Goal: Information Seeking & Learning: Learn about a topic

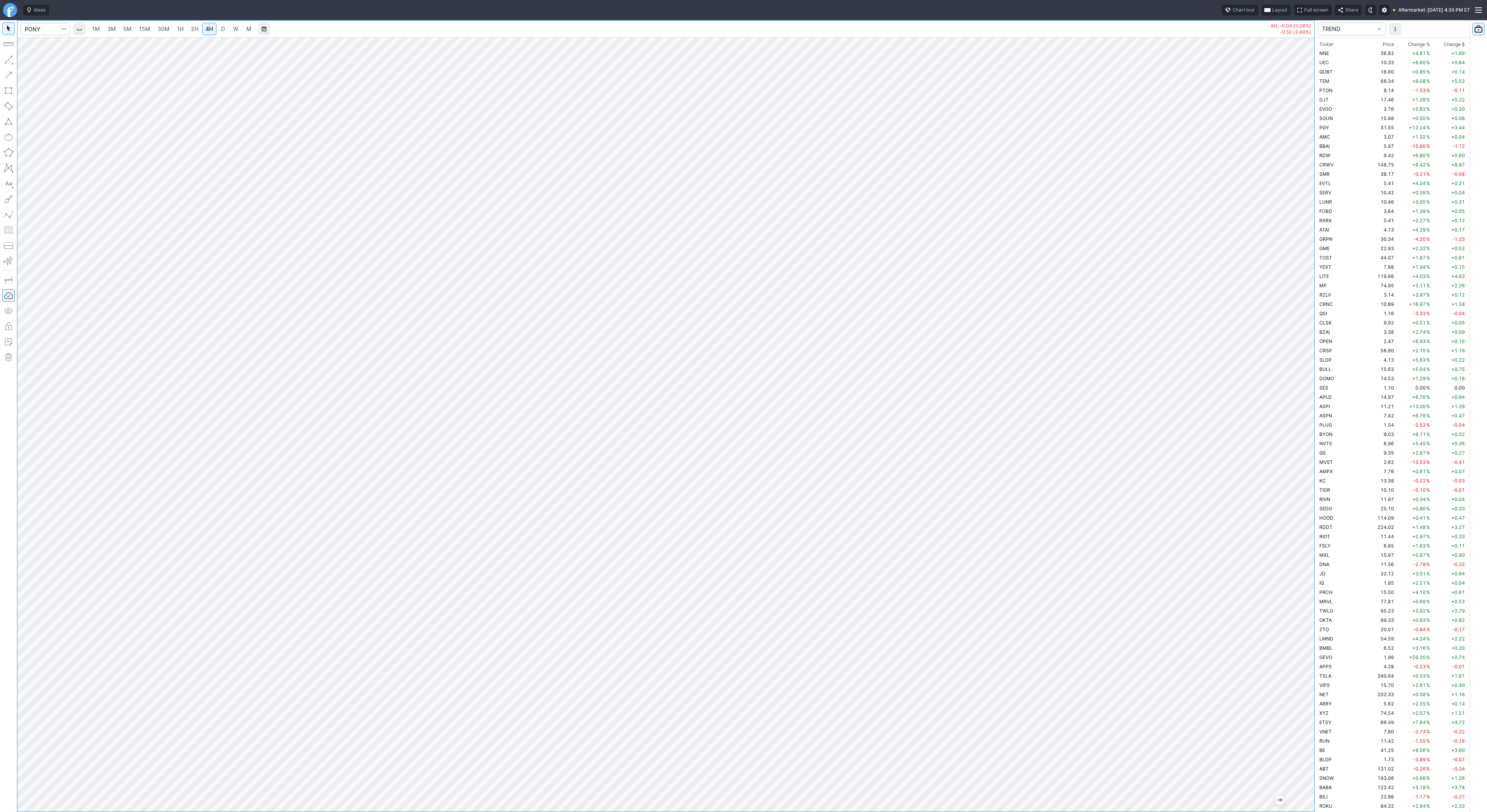
scroll to position [1200, 0]
click at [48, 33] on input "Search" at bounding box center [46, 29] width 50 height 12
type input "tem"
click at [57, 45] on span "Tem" at bounding box center [57, 46] width 9 height 6
click at [222, 28] on span "D" at bounding box center [223, 28] width 4 height 6
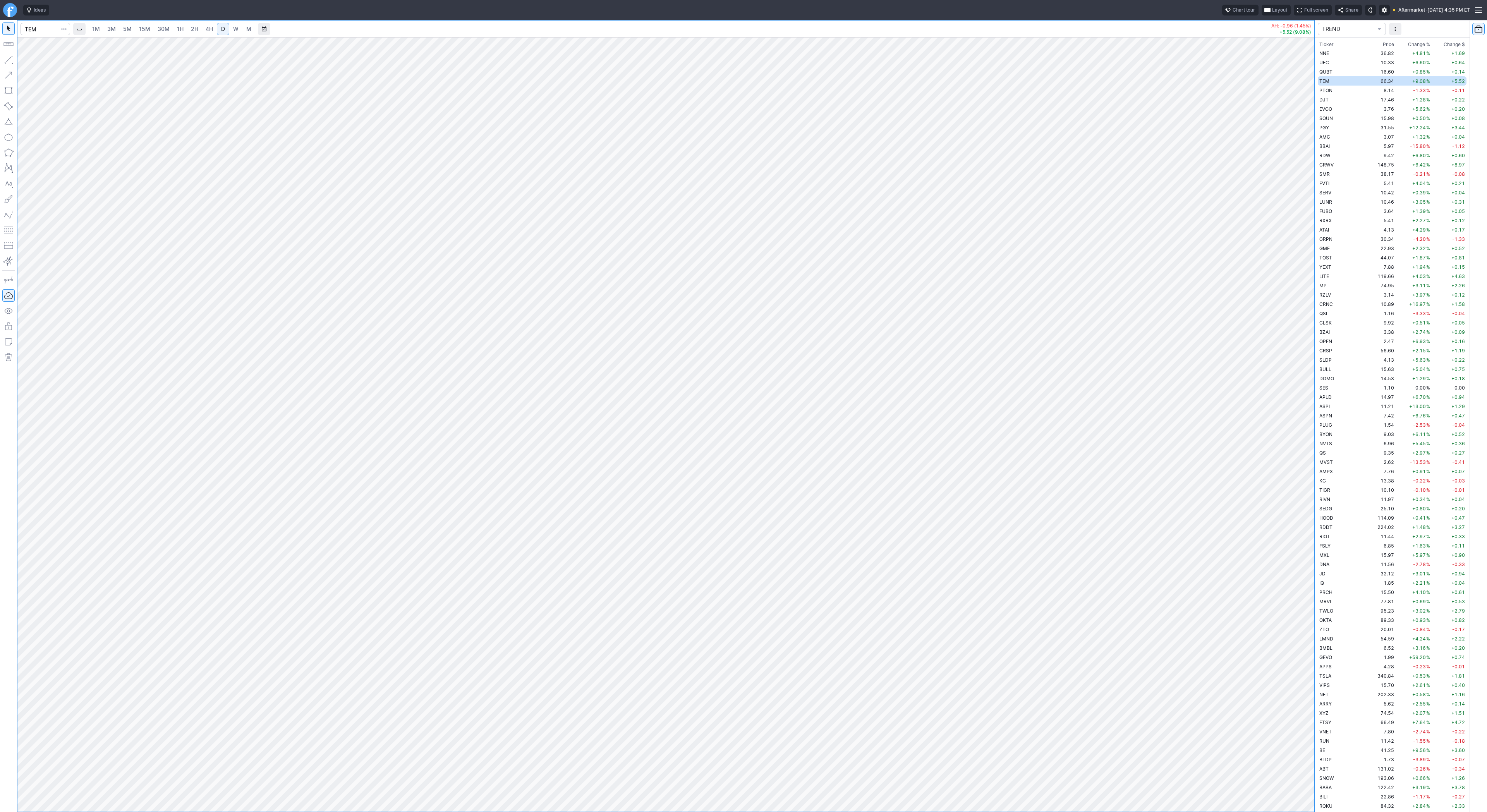
click at [212, 29] on link "4H" at bounding box center [209, 29] width 14 height 12
drag, startPoint x: 1305, startPoint y: 177, endPoint x: 1298, endPoint y: 466, distance: 289.1
click at [1299, 473] on div at bounding box center [1306, 422] width 16 height 755
click at [25, 58] on span "button" at bounding box center [25, 61] width 5 height 11
click at [1029, 35] on div "1M 3M 5M 15M 30M 1H 2H 4H D W M" at bounding box center [670, 29] width 1195 height 18
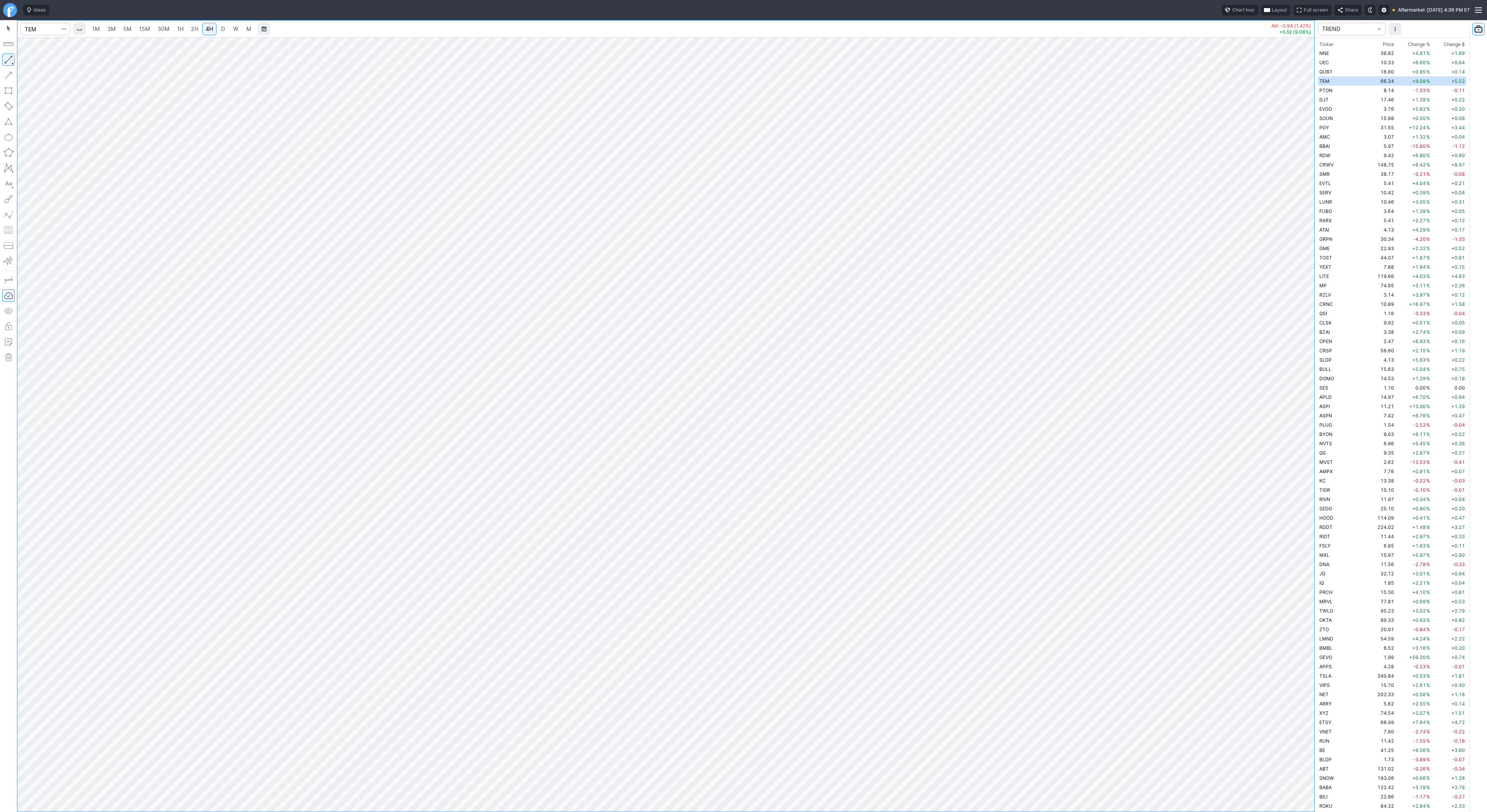
drag, startPoint x: 1307, startPoint y: 210, endPoint x: 1312, endPoint y: 260, distance: 50.2
click at [1312, 260] on div at bounding box center [1306, 422] width 16 height 755
click at [31, 60] on span "Line" at bounding box center [45, 61] width 31 height 8
drag, startPoint x: 1303, startPoint y: 214, endPoint x: 1317, endPoint y: 314, distance: 101.0
click at [1317, 314] on div "1M 3M 5M 15M 30M 1H 2H 4H D W M AH: -0.96 (1.45%) +5.52 (9.08%) TREND Ticker Pr…" at bounding box center [744, 416] width 1487 height 792
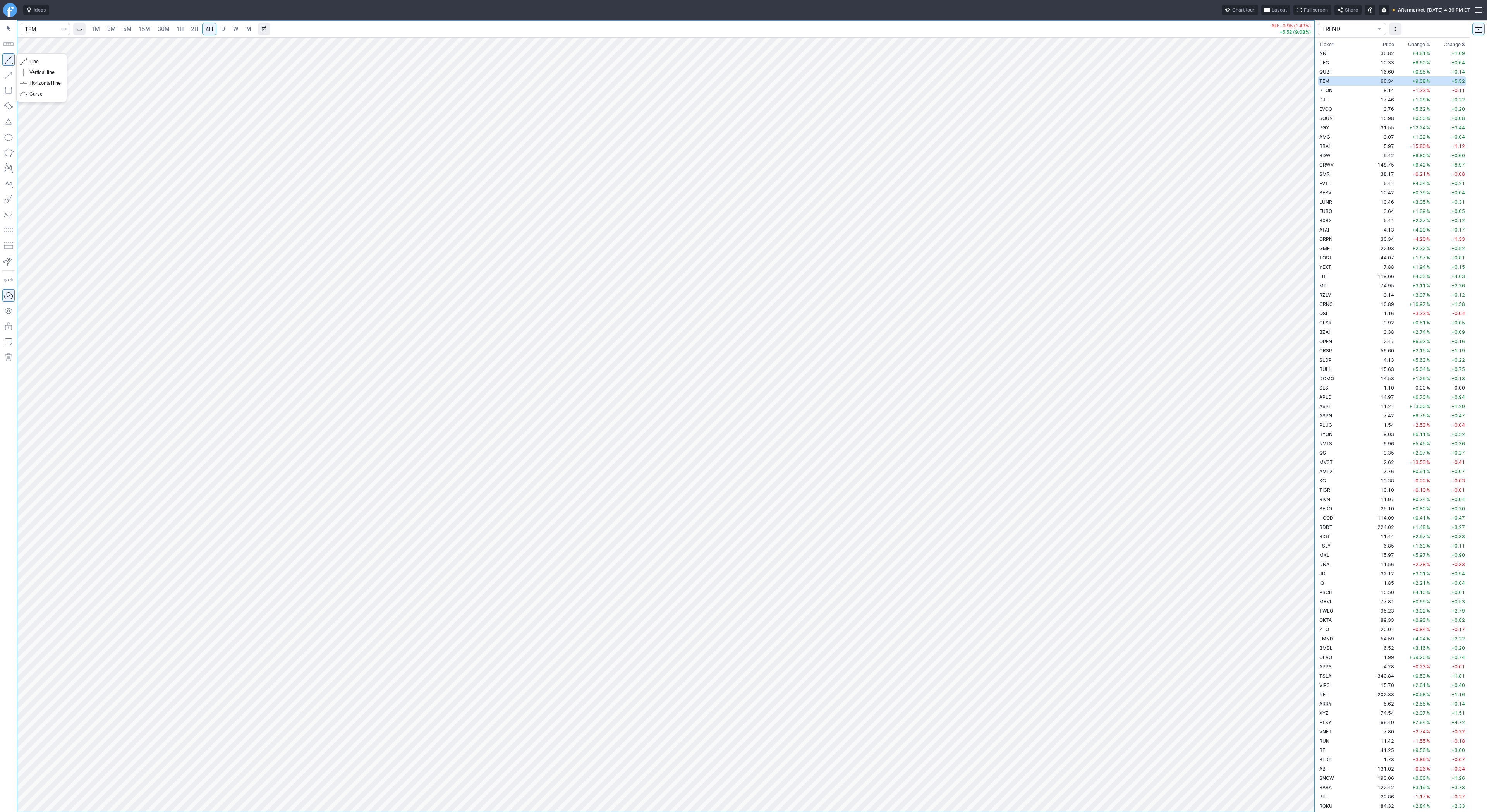
click at [5, 59] on button "button" at bounding box center [8, 59] width 12 height 12
click at [39, 31] on input "Search" at bounding box center [46, 29] width 50 height 12
type input "pony"
click at [166, 30] on span "30M" at bounding box center [163, 28] width 12 height 6
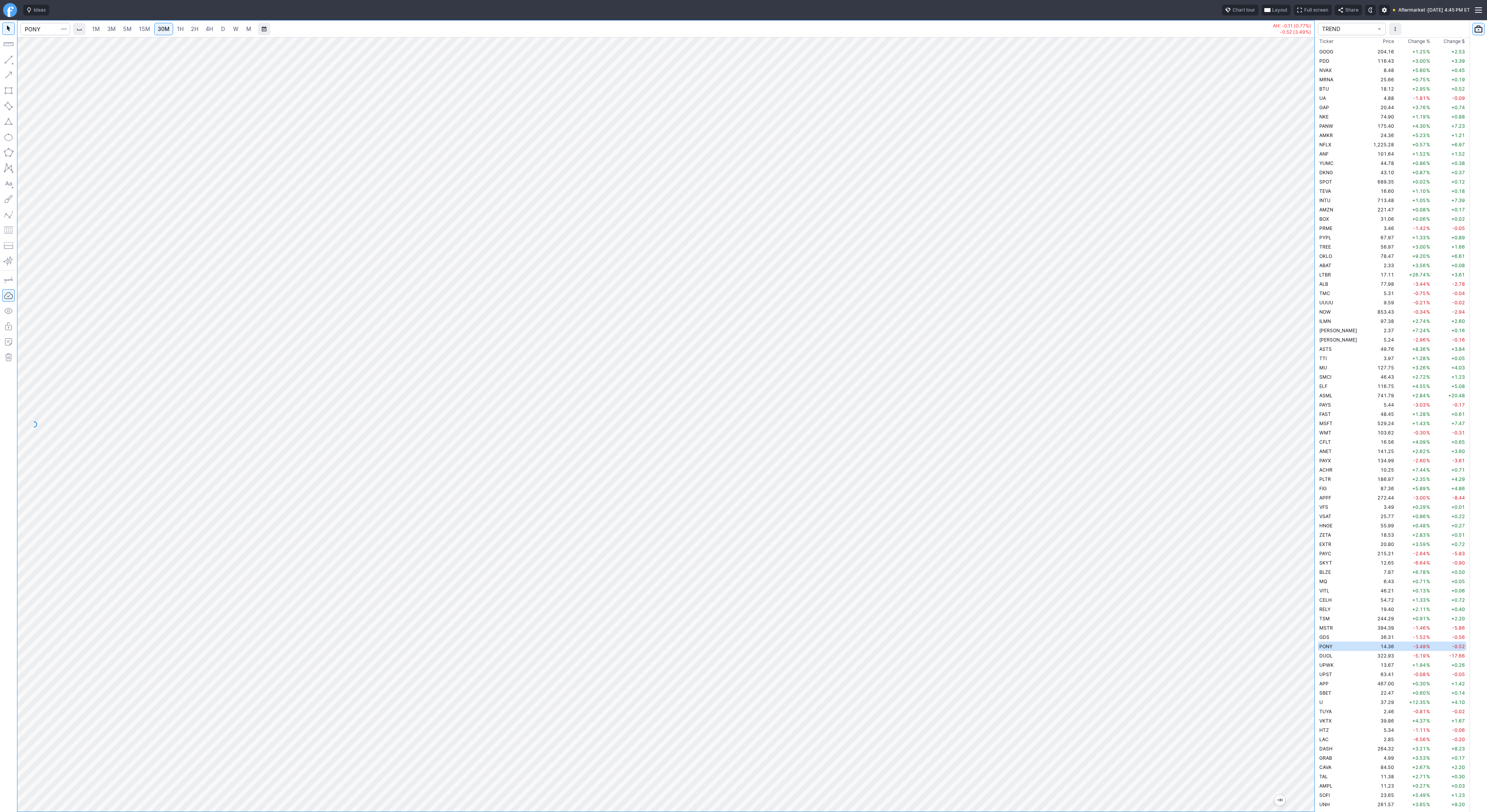
drag, startPoint x: 1306, startPoint y: 205, endPoint x: 1303, endPoint y: 326, distance: 121.0
click at [1316, 349] on div "1M 3M 5M 15M 30M 1H 2H 4H D W M AH: -0.11 (0.77%) -0.52 (3.49%) TREND Ticker Pr…" at bounding box center [744, 416] width 1487 height 792
click at [182, 32] on span "1H" at bounding box center [180, 29] width 6 height 8
click at [1262, 560] on div at bounding box center [666, 424] width 1297 height 774
drag, startPoint x: 1306, startPoint y: 302, endPoint x: 1299, endPoint y: 394, distance: 92.3
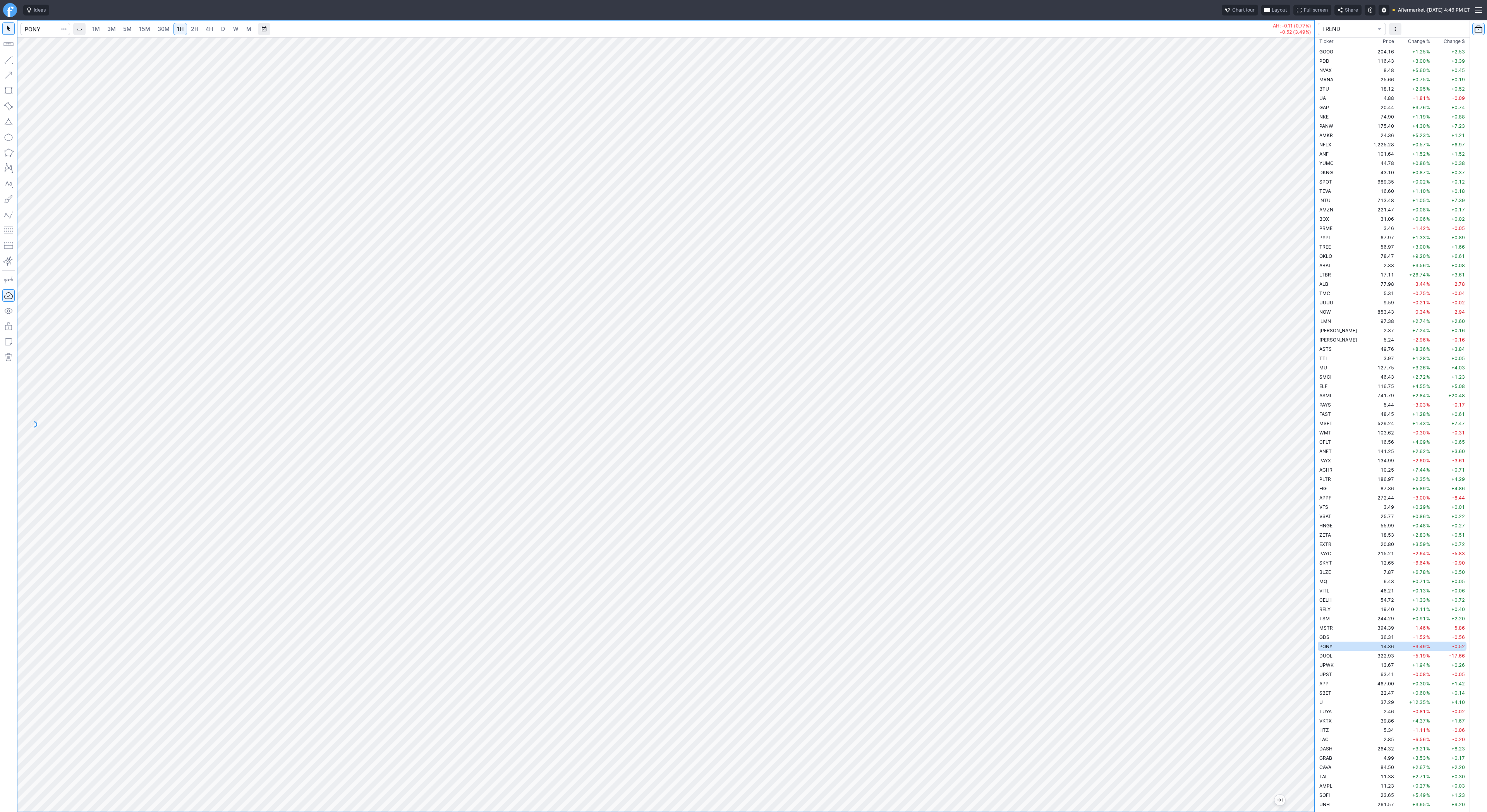
click at [1302, 400] on div at bounding box center [1306, 422] width 16 height 755
click at [32, 61] on span "Line" at bounding box center [45, 61] width 31 height 8
click at [1297, 274] on div at bounding box center [666, 424] width 1297 height 774
click at [189, 27] on link "2H" at bounding box center [195, 29] width 14 height 12
click at [177, 28] on span "1H" at bounding box center [180, 28] width 6 height 6
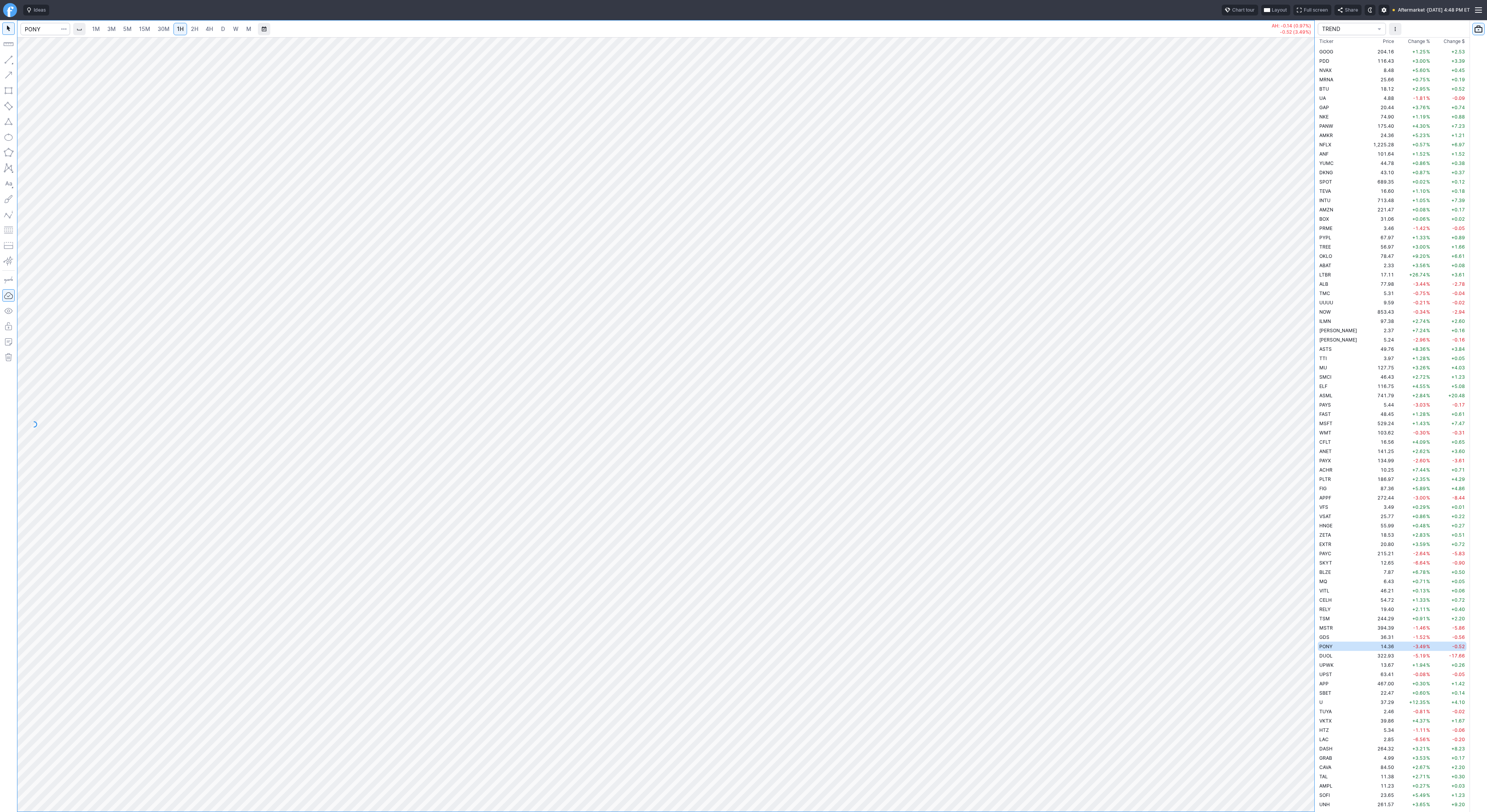
click at [1276, 639] on div at bounding box center [666, 424] width 1297 height 774
click at [34, 61] on span "Line" at bounding box center [45, 61] width 31 height 8
click at [43, 31] on input "Search" at bounding box center [46, 29] width 50 height 12
type input "jmia"
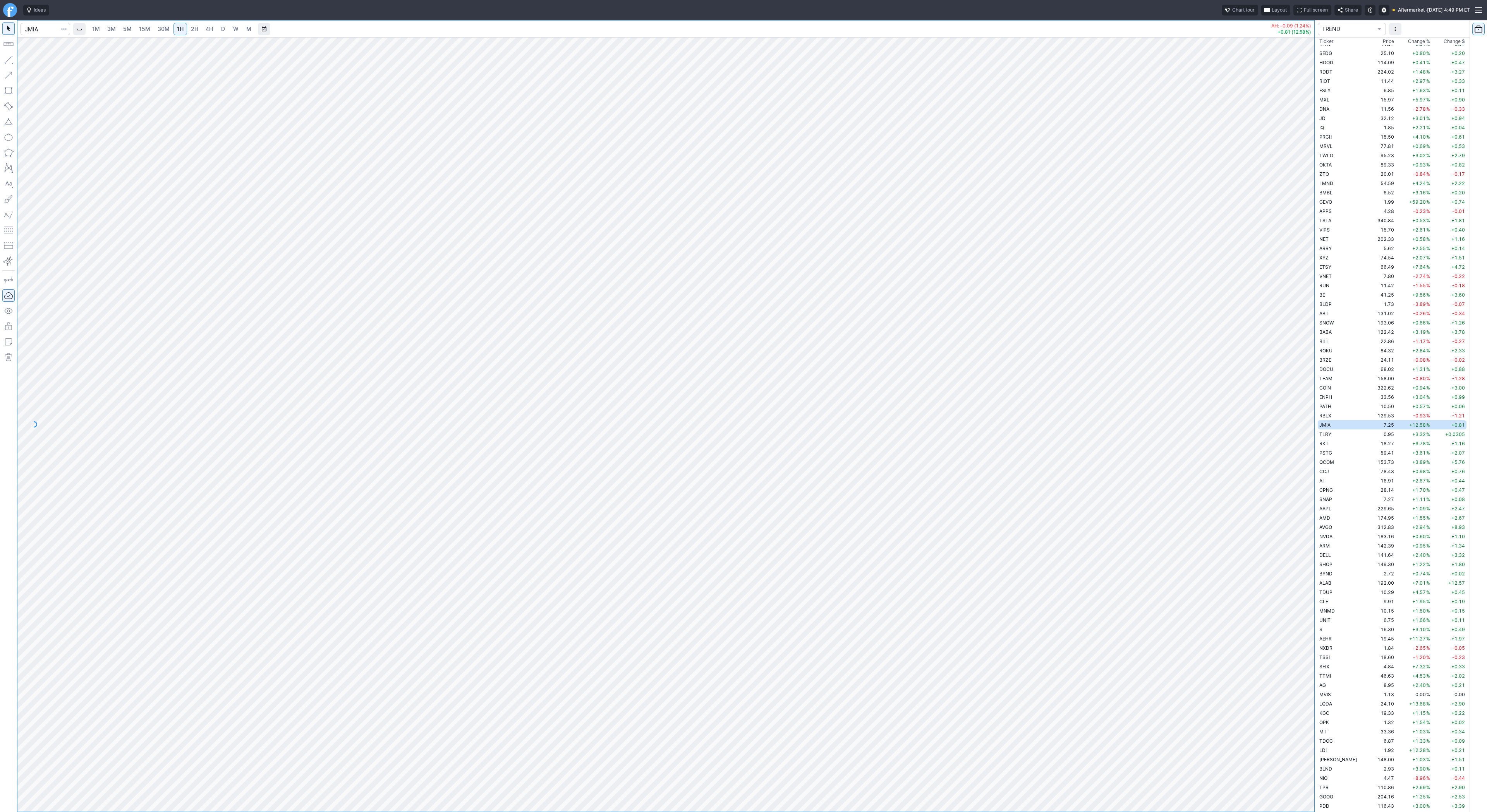
click at [111, 28] on span "3M" at bounding box center [111, 28] width 9 height 6
click at [188, 31] on link "2H" at bounding box center [195, 29] width 14 height 12
click at [42, 28] on input "Search" at bounding box center [46, 29] width 50 height 12
type input "iwm"
click at [223, 28] on span "D" at bounding box center [223, 28] width 4 height 6
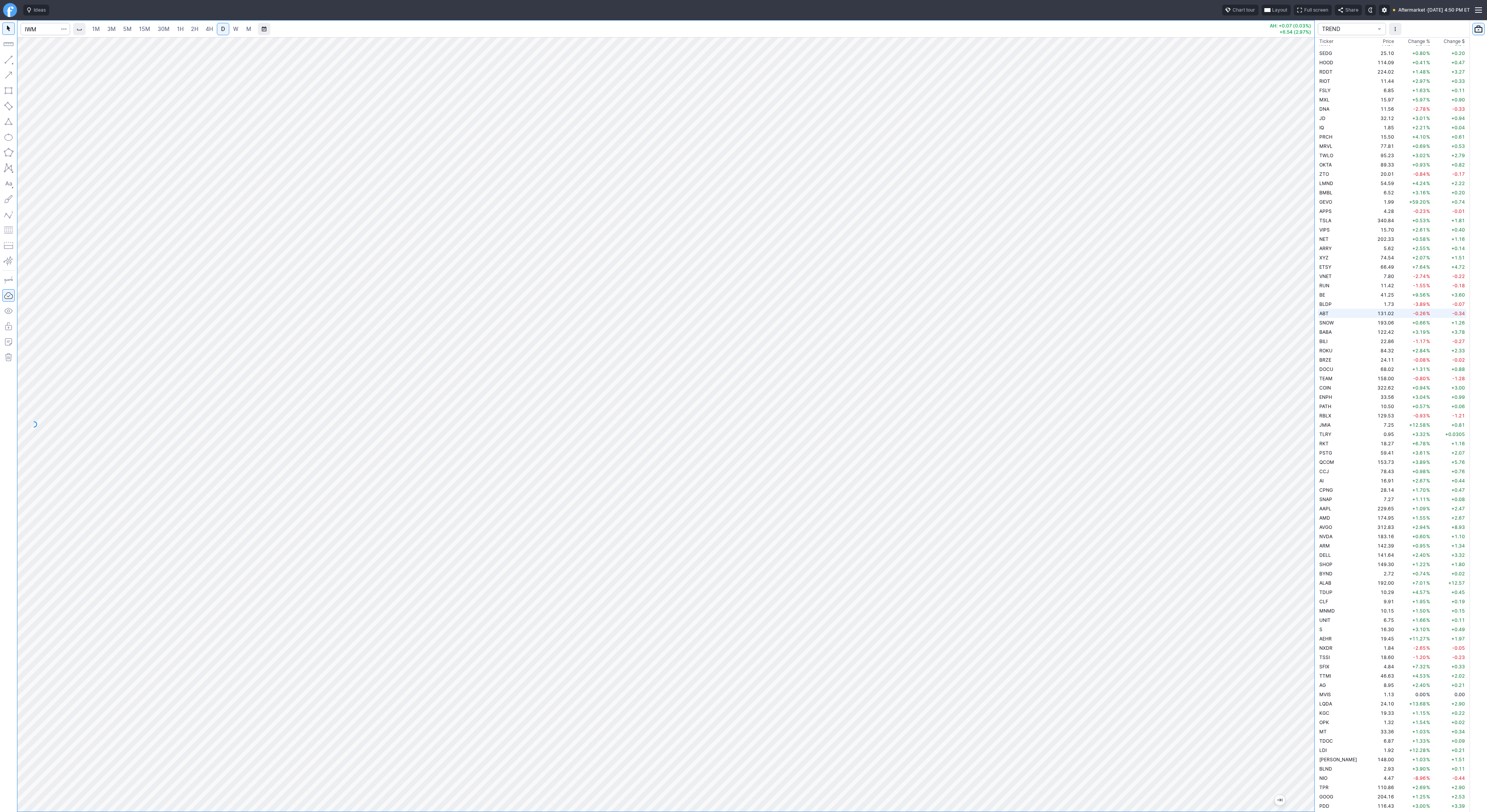
drag, startPoint x: 1306, startPoint y: 234, endPoint x: 1319, endPoint y: 309, distance: 76.1
click at [1319, 309] on div "1M 3M 5M 15M 30M 1H 2H 4H D W M AH: +0.07 (0.03%) +6.54 (2.97%) TREND Ticker Pr…" at bounding box center [744, 416] width 1487 height 792
click at [238, 31] on link "W" at bounding box center [236, 29] width 12 height 12
drag, startPoint x: 1302, startPoint y: 142, endPoint x: 1311, endPoint y: 220, distance: 78.5
click at [1311, 220] on div at bounding box center [1306, 422] width 16 height 755
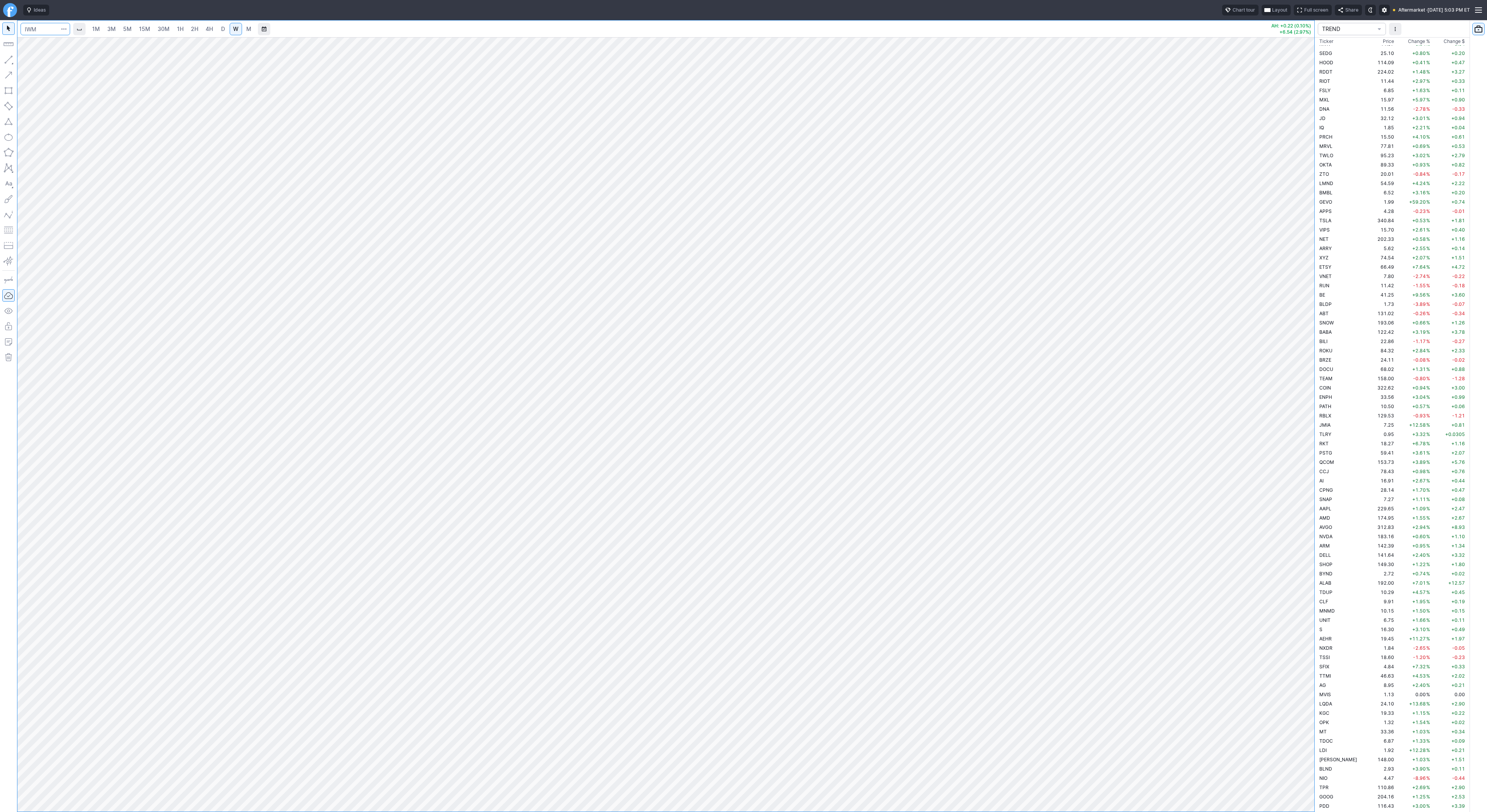
click at [45, 32] on input "Search" at bounding box center [46, 29] width 50 height 12
click at [147, 33] on link "15M" at bounding box center [145, 29] width 18 height 12
click at [167, 31] on span "30M" at bounding box center [163, 28] width 12 height 6
click at [199, 31] on link "2H" at bounding box center [195, 29] width 14 height 12
click at [1293, 230] on div at bounding box center [666, 424] width 1297 height 774
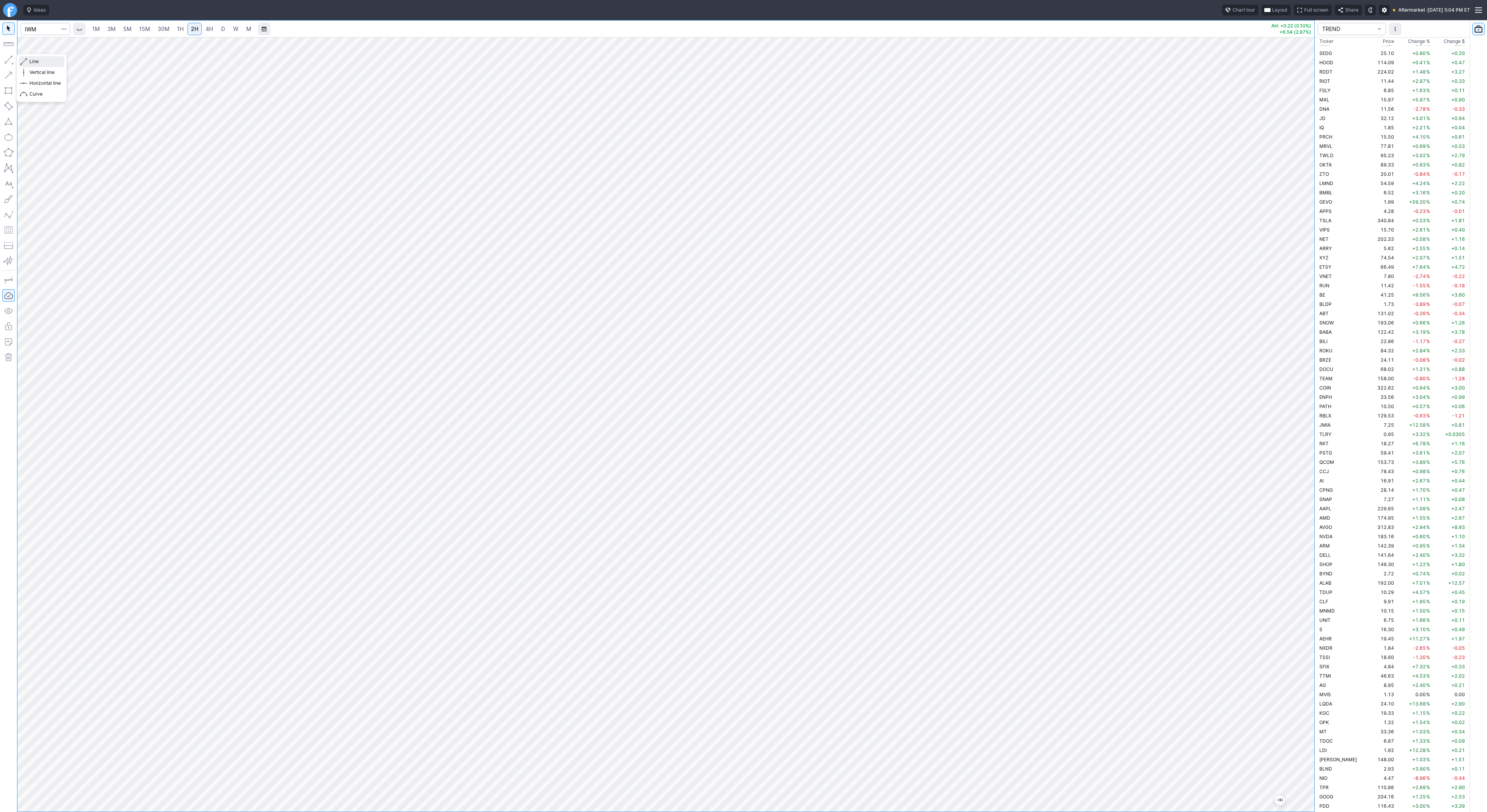
click at [36, 61] on span "Line" at bounding box center [45, 61] width 31 height 8
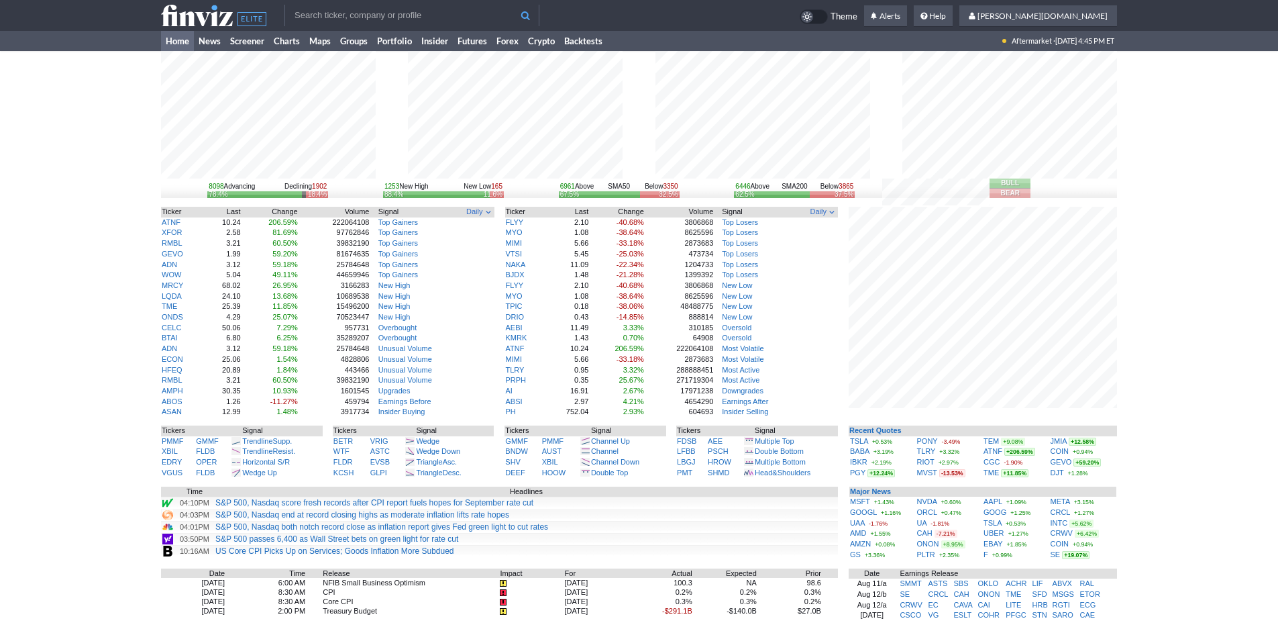
click at [97, 269] on div "8098 Advancing Declining 1902 78.4% 18.4% 1253 New High New Low 165 88.4% 11.6%…" at bounding box center [639, 423] width 1278 height 745
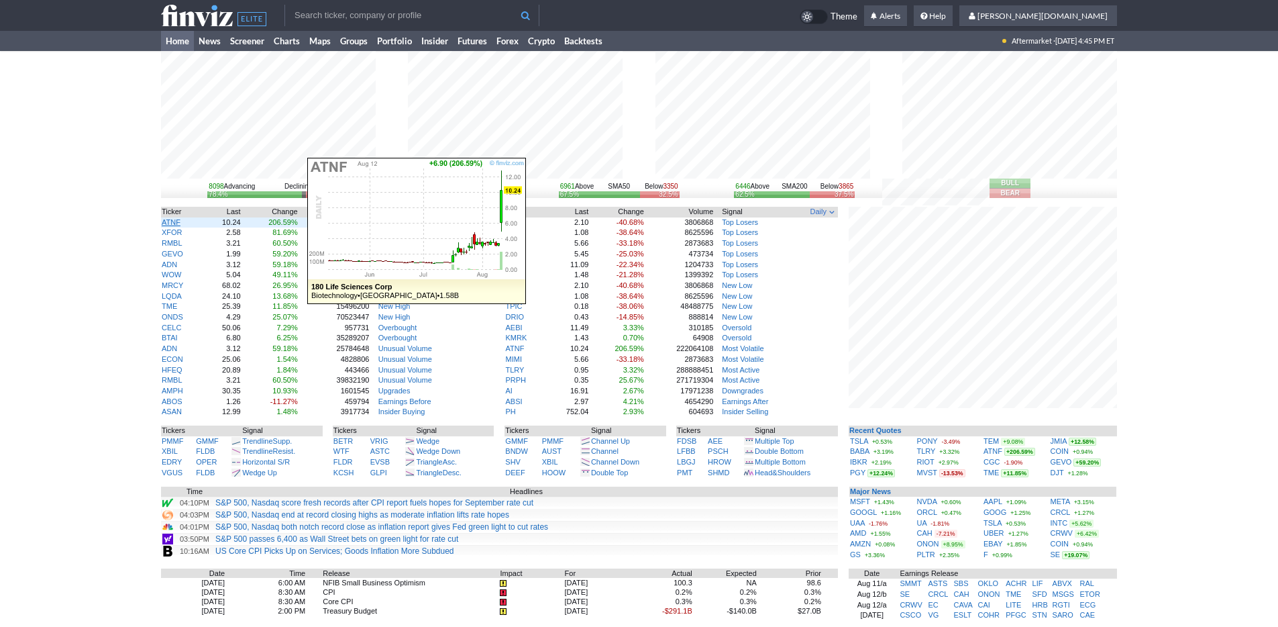
click at [173, 221] on link "ATNF" at bounding box center [171, 222] width 19 height 8
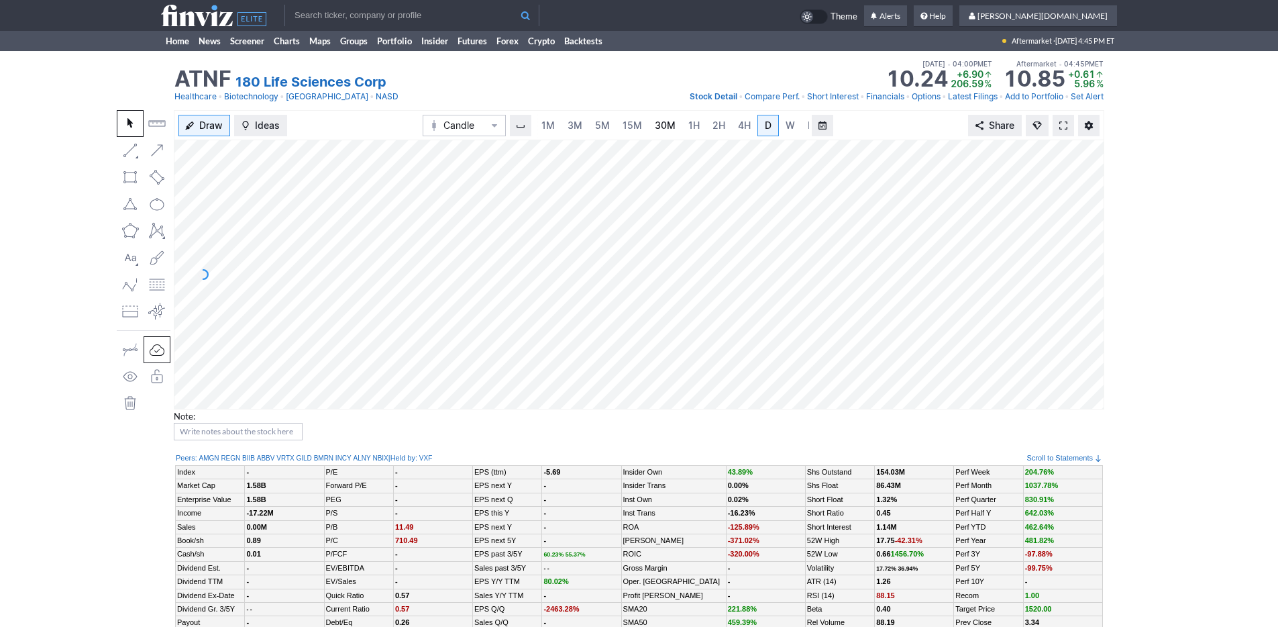
scroll to position [0, 13]
click at [559, 125] on span "3M" at bounding box center [561, 124] width 15 height 11
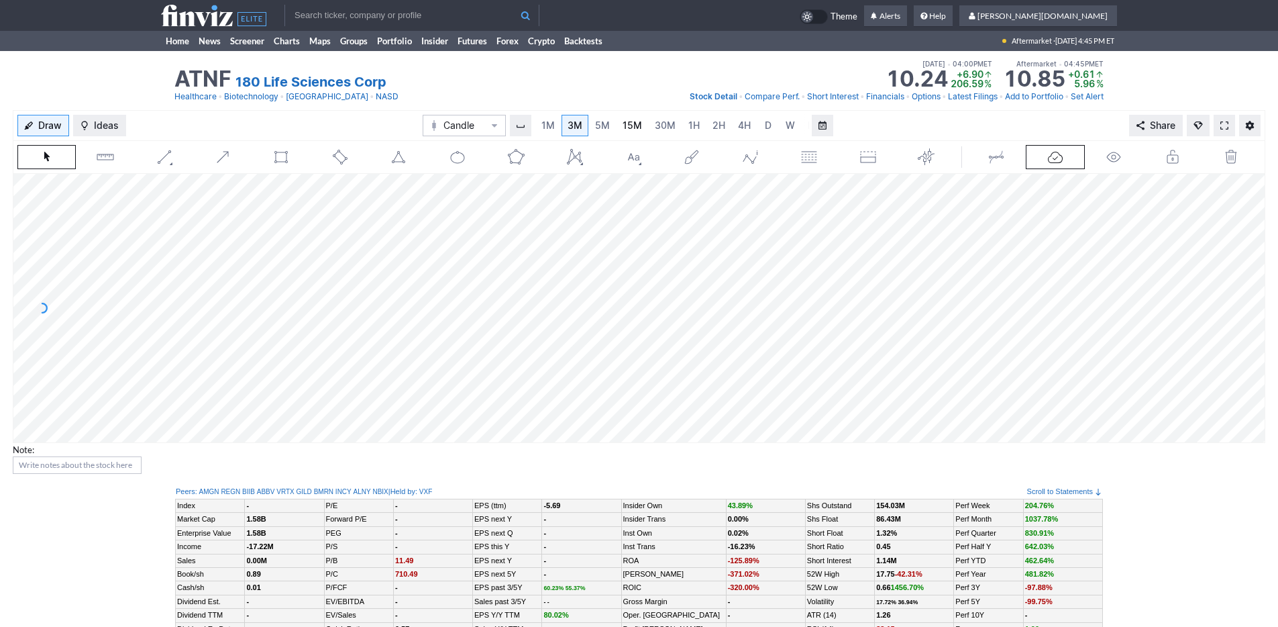
click at [625, 123] on span "15M" at bounding box center [632, 124] width 19 height 11
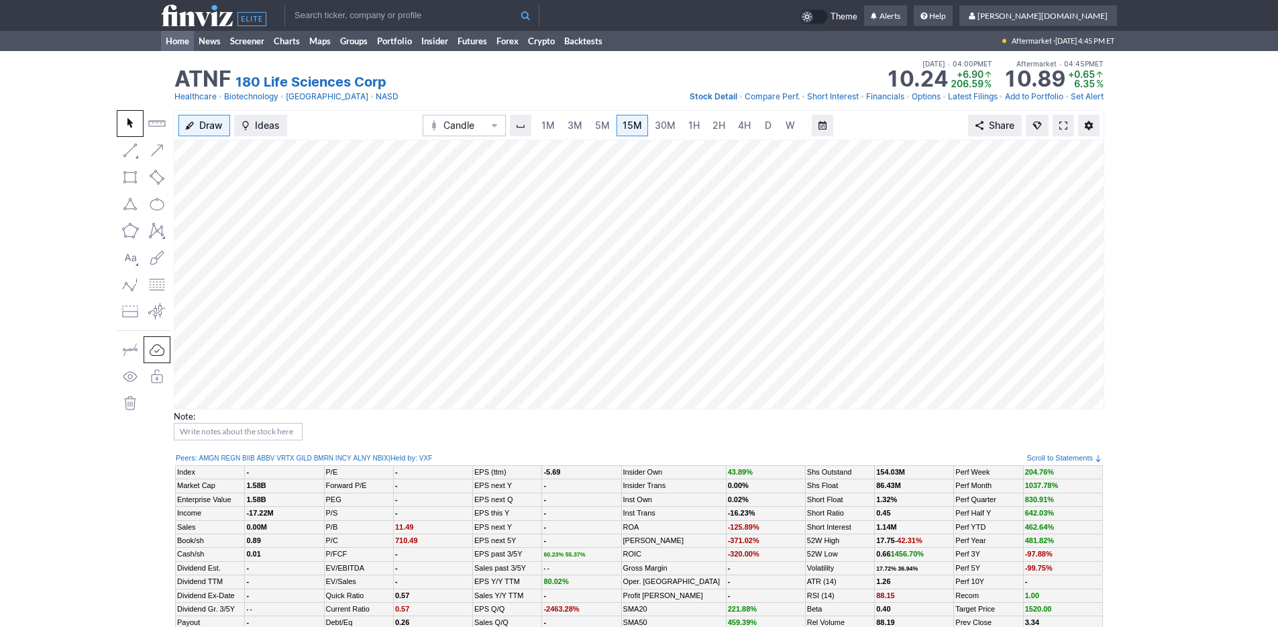
click at [170, 44] on link "Home" at bounding box center [177, 41] width 33 height 20
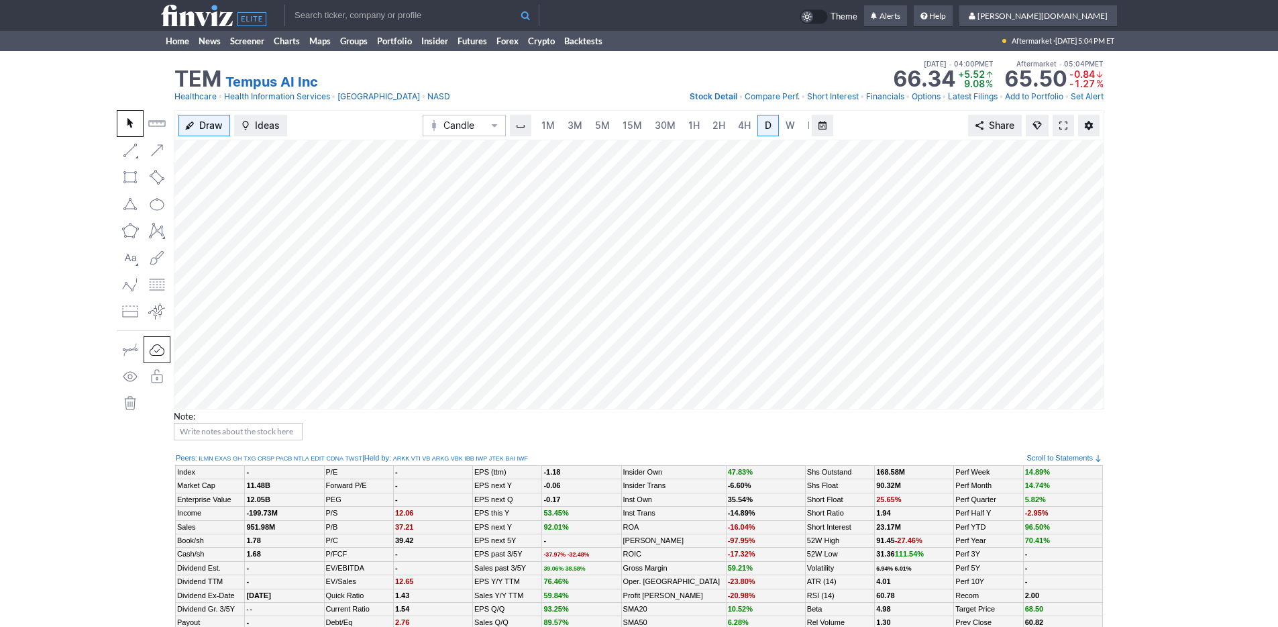
scroll to position [0, 13]
click at [1058, 123] on link at bounding box center [1063, 125] width 21 height 21
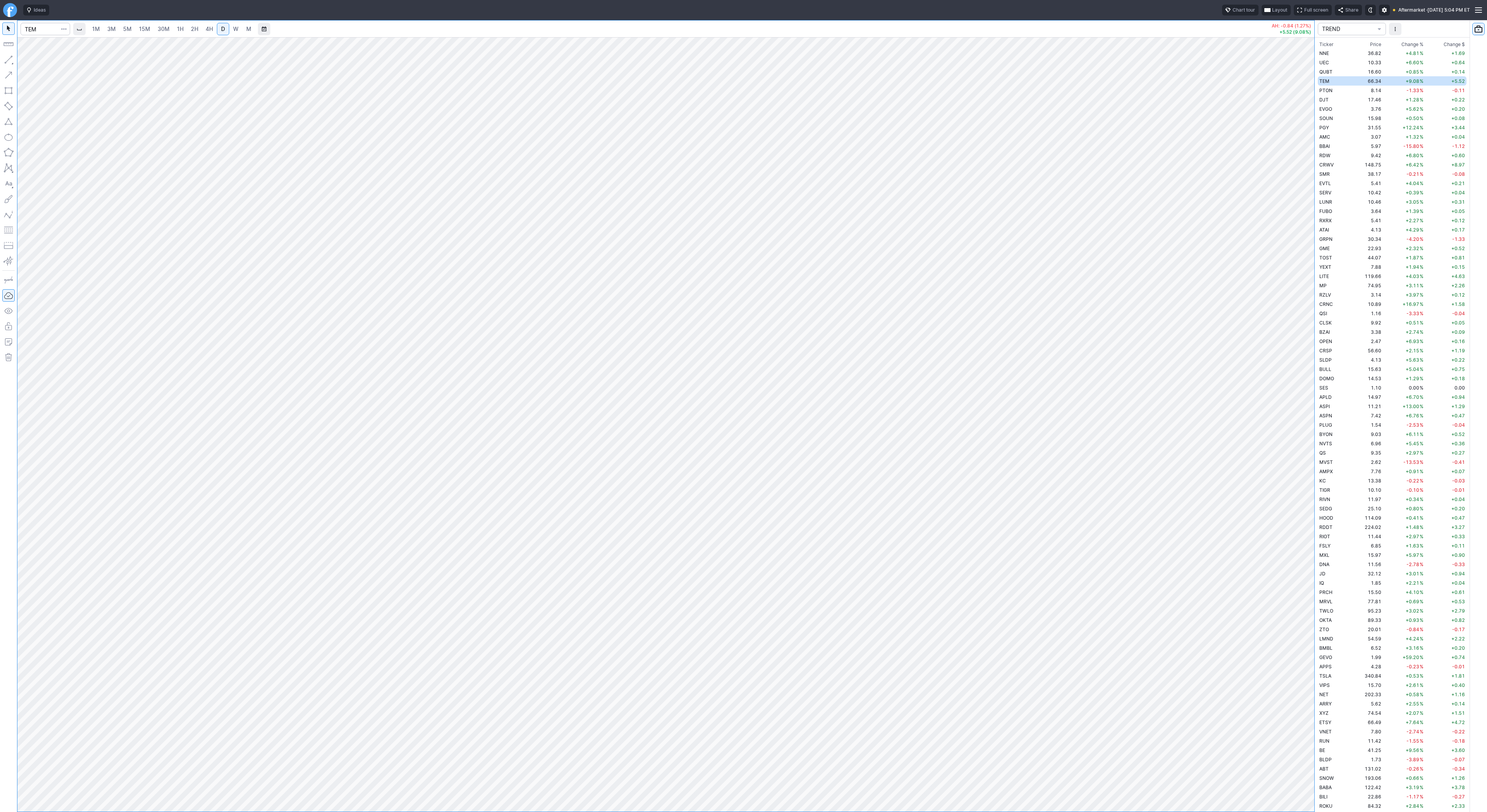
scroll to position [1200, 0]
click at [1286, 517] on div at bounding box center [666, 424] width 1297 height 774
click at [130, 30] on span "5M" at bounding box center [127, 28] width 9 height 6
click at [162, 31] on span "30M" at bounding box center [163, 28] width 12 height 6
click at [184, 31] on link "1H" at bounding box center [180, 29] width 13 height 12
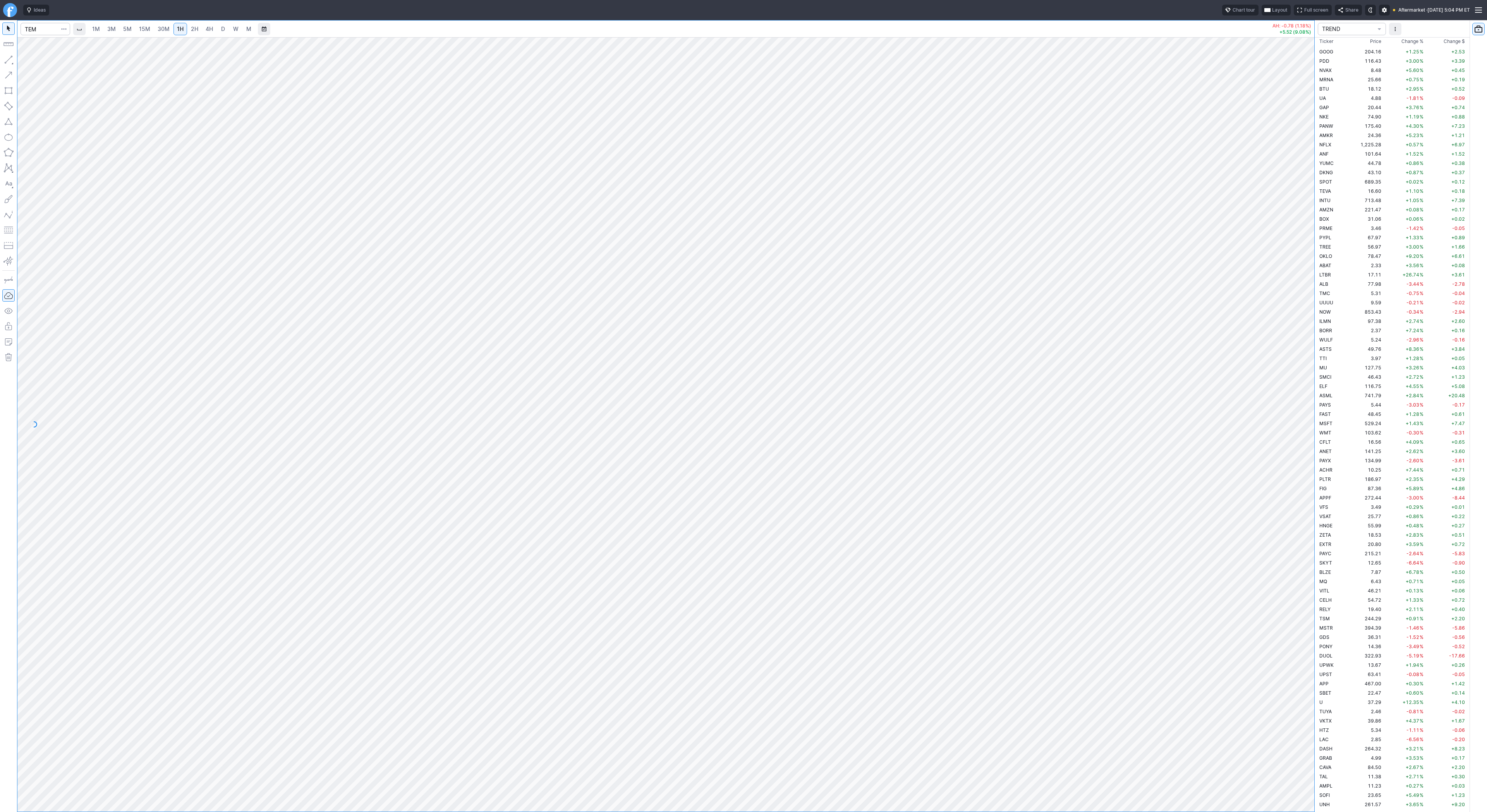
click at [1292, 319] on div at bounding box center [666, 424] width 1297 height 774
click at [195, 29] on span "2H" at bounding box center [195, 28] width 8 height 6
click at [210, 30] on span "4H" at bounding box center [209, 28] width 8 height 6
drag, startPoint x: 1305, startPoint y: 233, endPoint x: 1317, endPoint y: 624, distance: 391.2
click at [1317, 624] on div "1M 3M 5M 15M 30M 1H 2H 4H D W M AH: -0.83 (1.25%) +5.52 (9.08%) TREND Ticker Pr…" at bounding box center [744, 416] width 1487 height 792
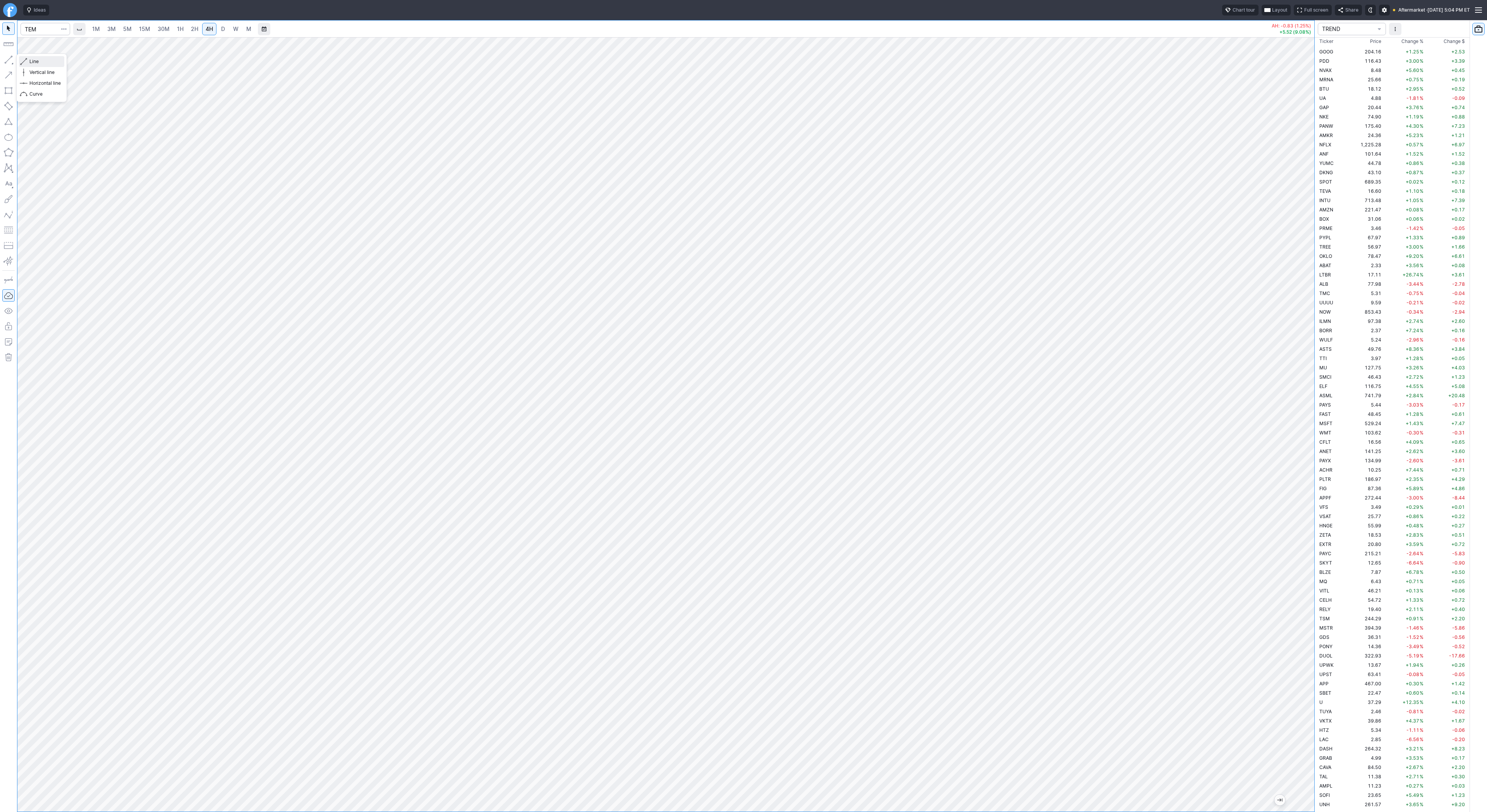
click at [29, 61] on span "Line" at bounding box center [45, 61] width 31 height 8
click at [23, 58] on span "button" at bounding box center [25, 61] width 5 height 11
click at [118, 29] on link "3M" at bounding box center [111, 29] width 16 height 12
click at [140, 30] on span "15M" at bounding box center [144, 28] width 11 height 6
click at [158, 28] on span "30M" at bounding box center [163, 28] width 12 height 6
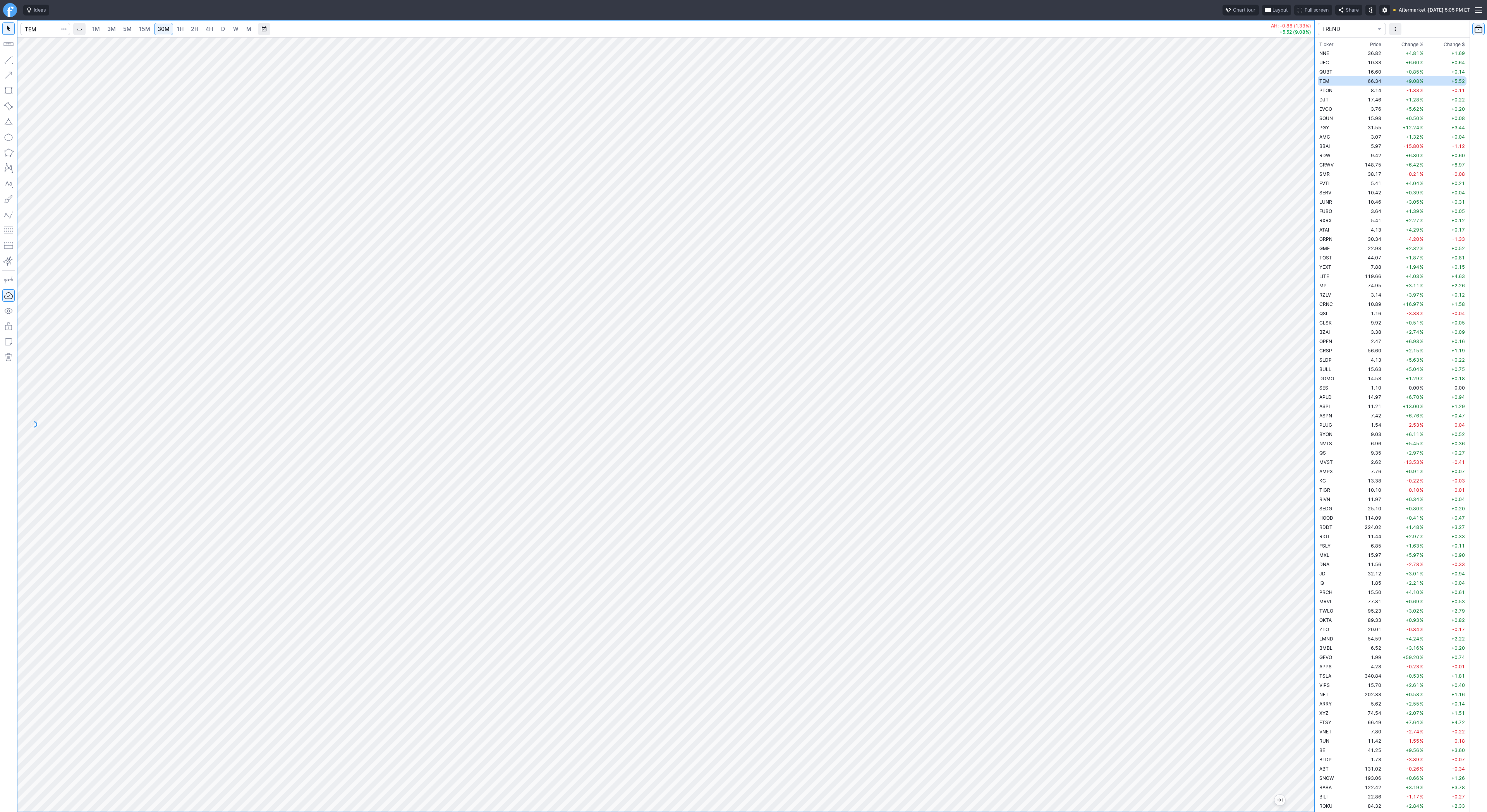
click at [179, 28] on span "1H" at bounding box center [180, 28] width 6 height 6
click at [1284, 416] on div at bounding box center [666, 424] width 1297 height 774
click at [1281, 407] on div at bounding box center [666, 424] width 1297 height 774
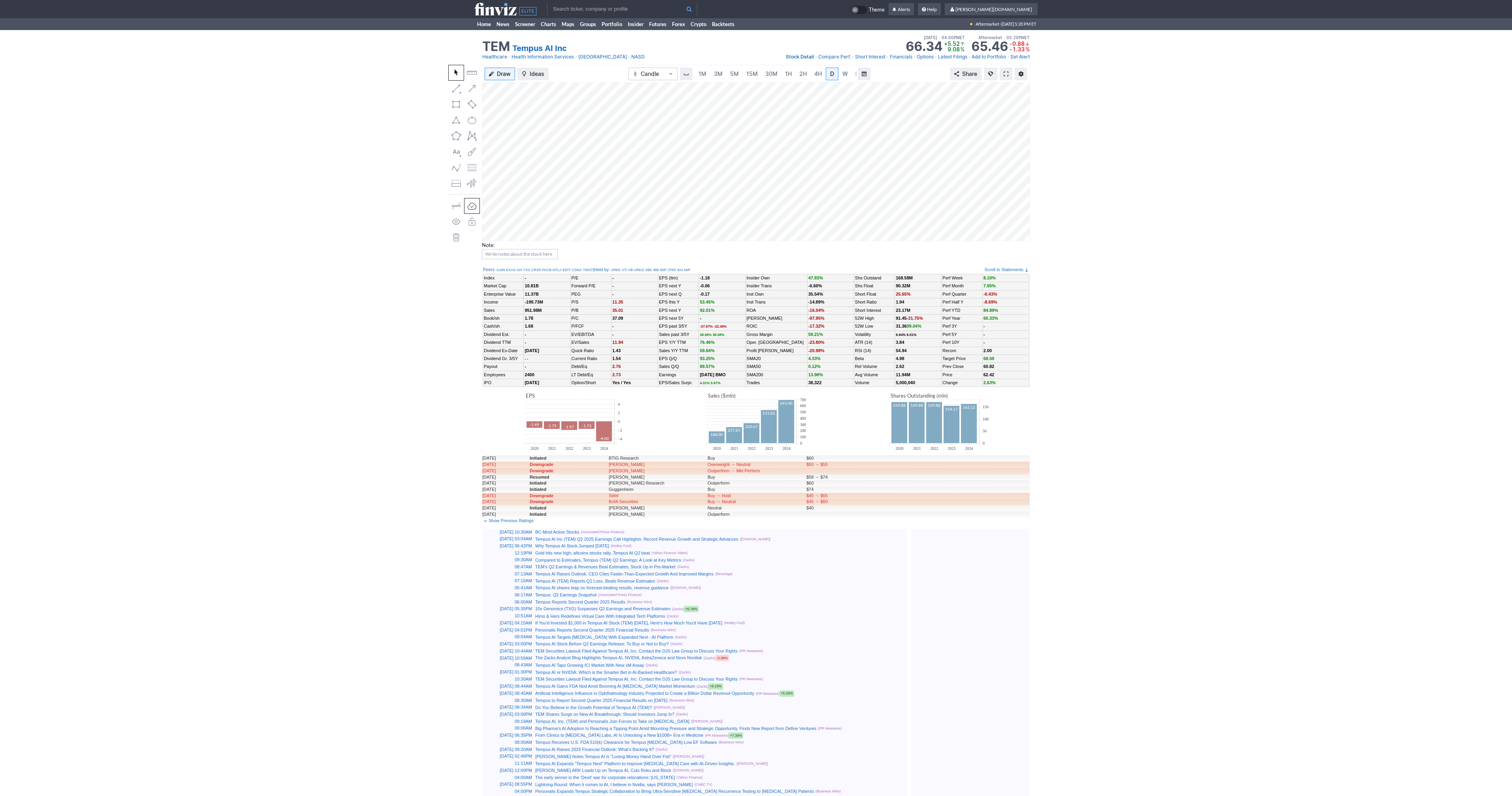
scroll to position [0, 8]
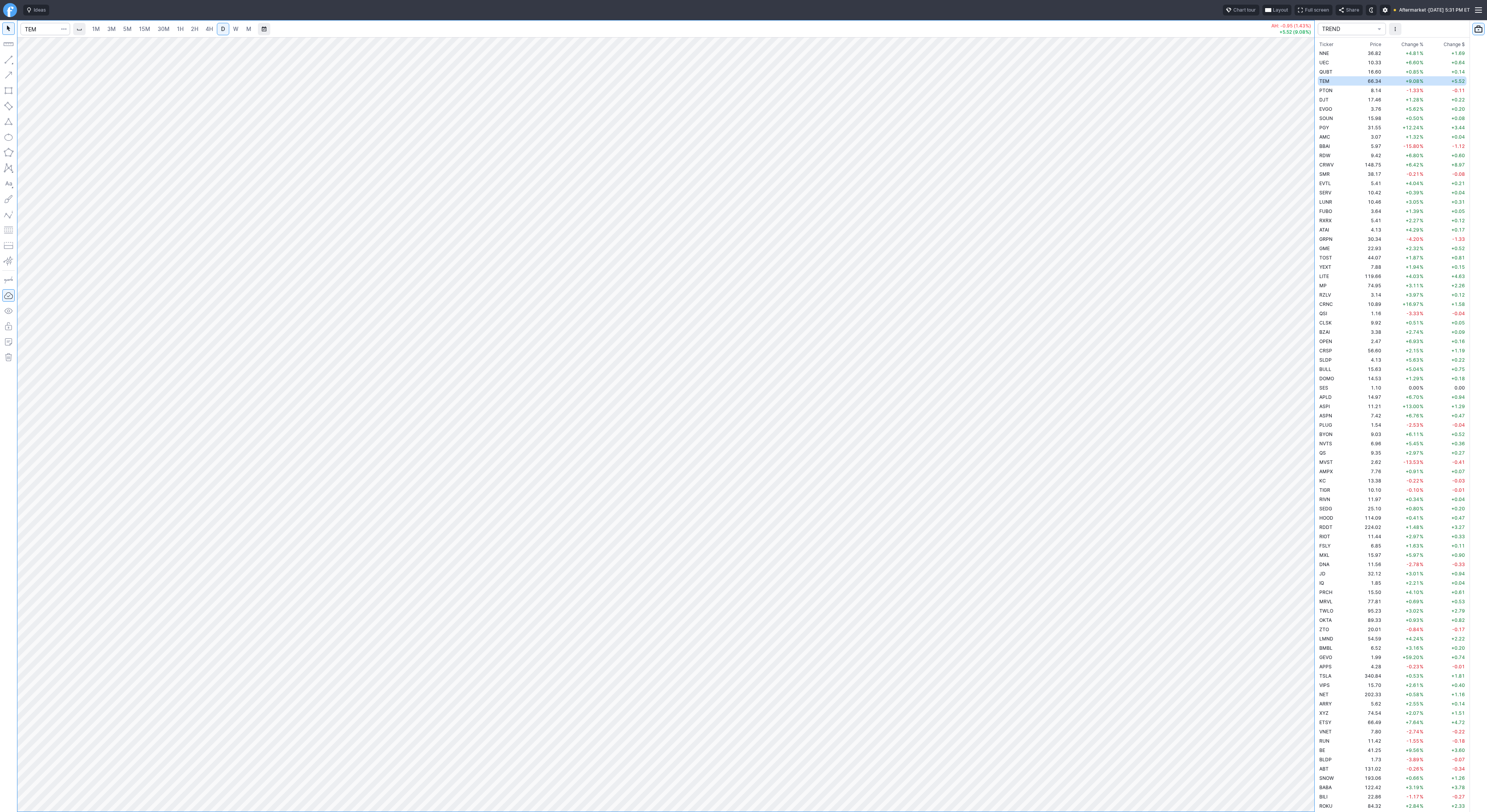
scroll to position [1200, 0]
click at [43, 30] on input "Search" at bounding box center [46, 29] width 50 height 12
type input "pony"
click at [179, 28] on span "1H" at bounding box center [180, 28] width 6 height 6
click at [113, 29] on span "3M" at bounding box center [111, 28] width 9 height 6
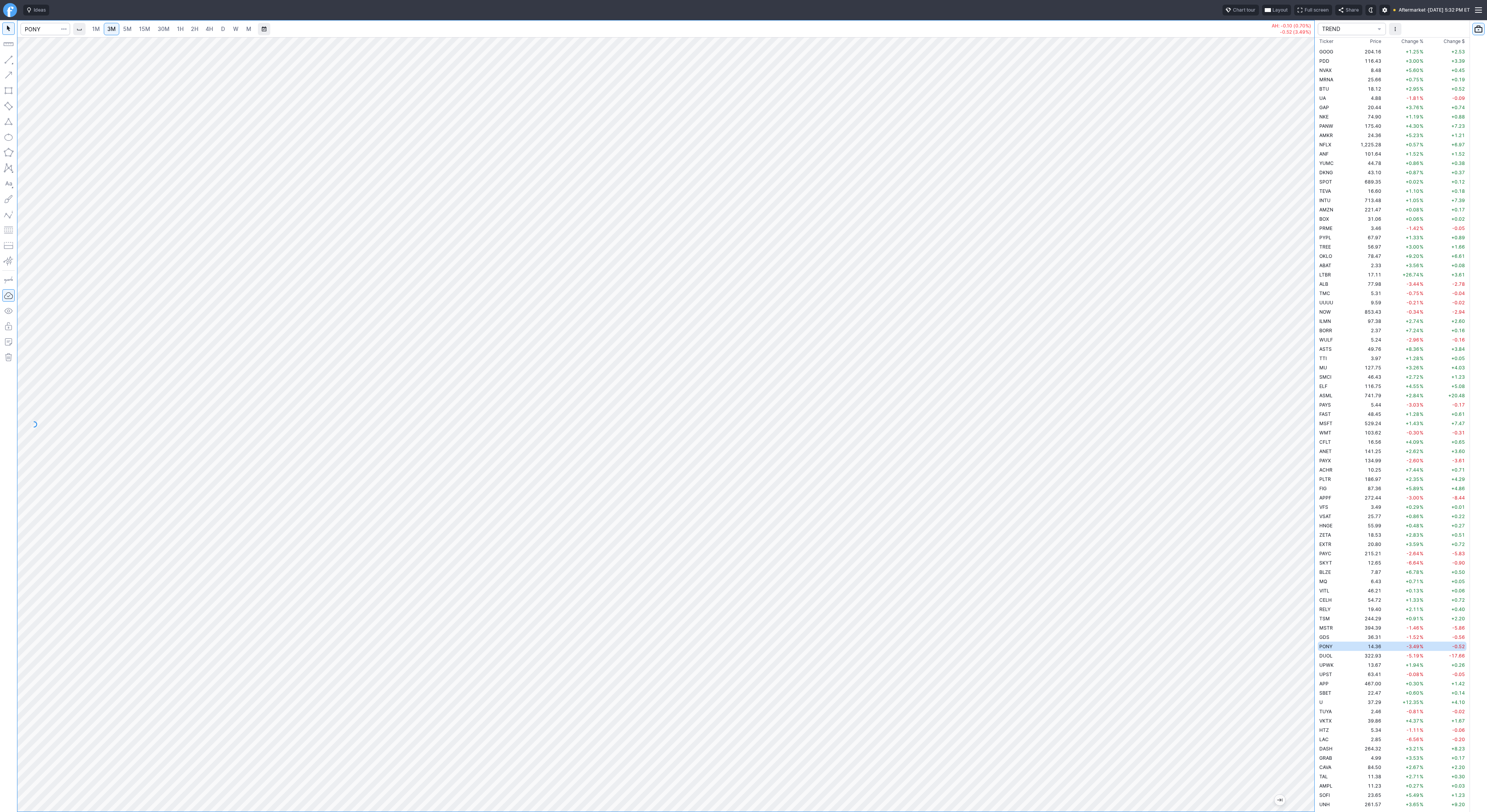
click at [217, 24] on link "D" at bounding box center [223, 29] width 12 height 12
click at [178, 28] on span "1H" at bounding box center [180, 28] width 6 height 6
click at [1280, 406] on div at bounding box center [666, 424] width 1297 height 774
drag, startPoint x: 1305, startPoint y: 331, endPoint x: 1303, endPoint y: 450, distance: 119.0
click at [1303, 454] on div at bounding box center [1306, 422] width 16 height 755
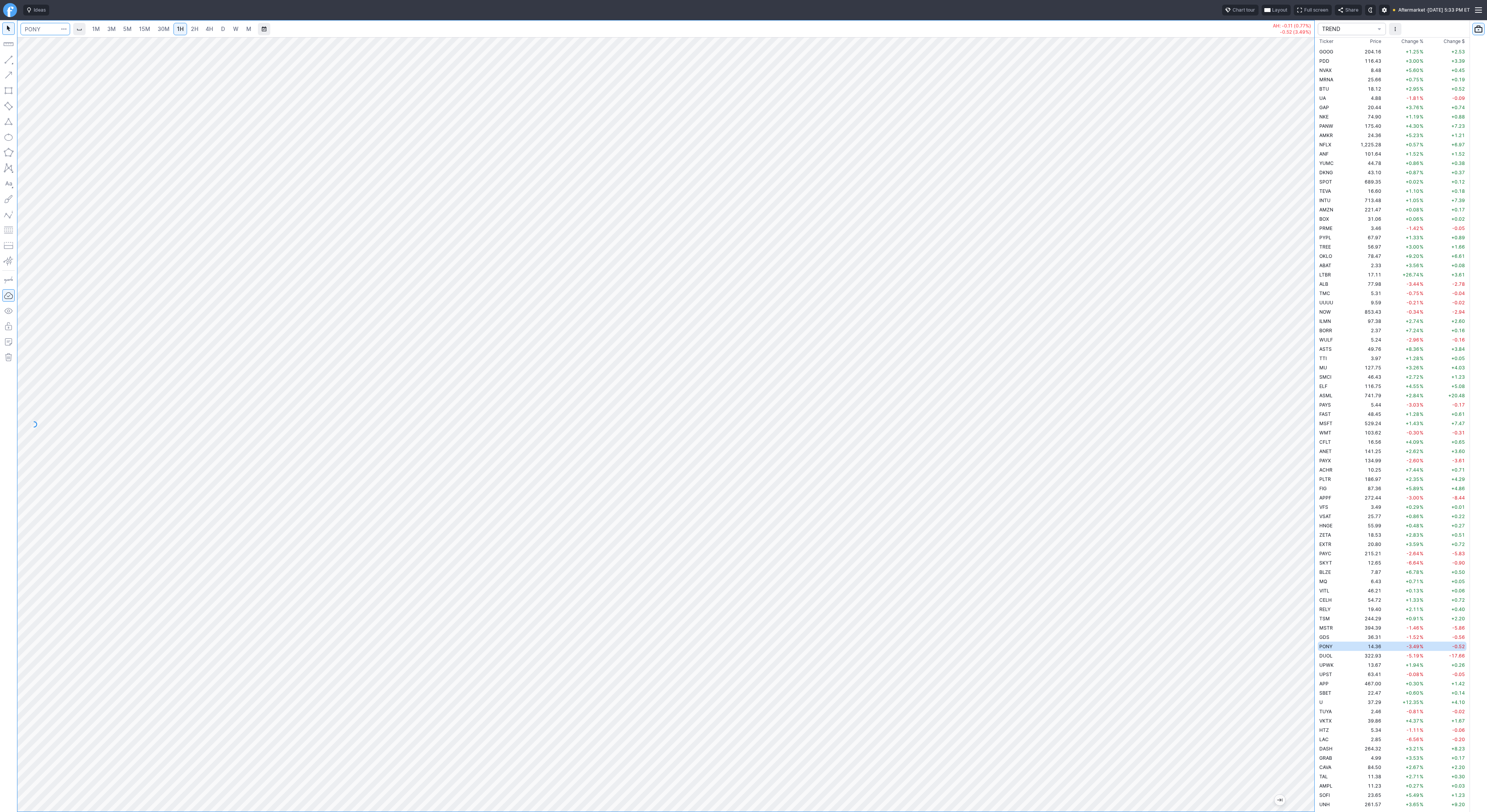
click at [42, 28] on input "Search" at bounding box center [46, 29] width 50 height 12
click at [212, 35] on link "4H" at bounding box center [209, 29] width 14 height 12
drag, startPoint x: 1306, startPoint y: 173, endPoint x: 1301, endPoint y: 562, distance: 389.0
click at [1305, 568] on div at bounding box center [1306, 422] width 16 height 755
drag, startPoint x: 1307, startPoint y: 224, endPoint x: 1317, endPoint y: 394, distance: 170.3
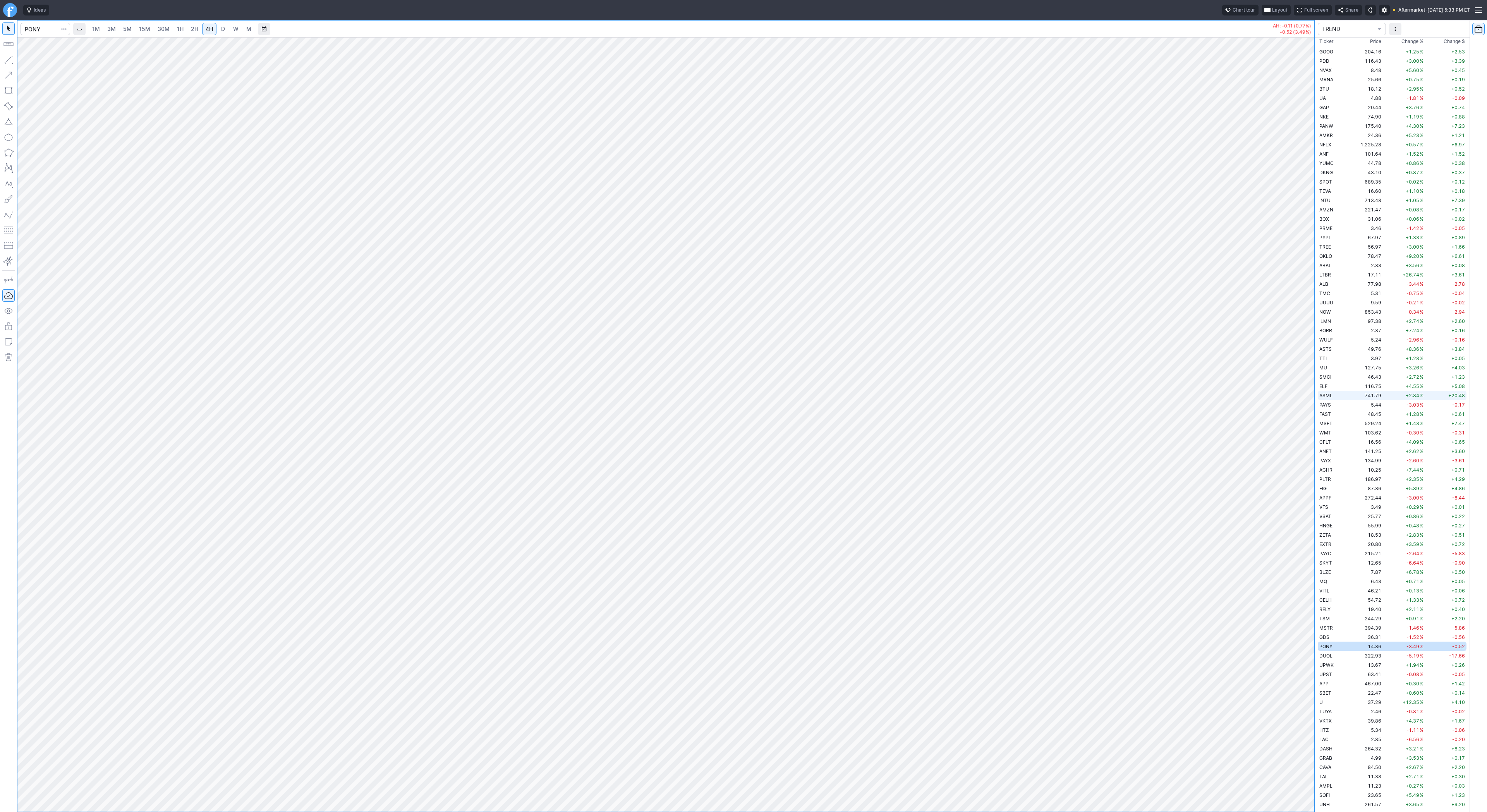
click at [1317, 395] on div "1M 3M 5M 15M 30M 1H 2H 4H D W M AH: -0.11 (0.77%) -0.52 (3.49%) TREND Ticker Pr…" at bounding box center [744, 416] width 1487 height 792
click at [25, 61] on span "button" at bounding box center [25, 61] width 5 height 11
click at [49, 30] on input "Search" at bounding box center [46, 29] width 50 height 12
type input "tem"
click at [58, 42] on button "TEM Tem pus AI Inc NASD" at bounding box center [106, 46] width 163 height 11
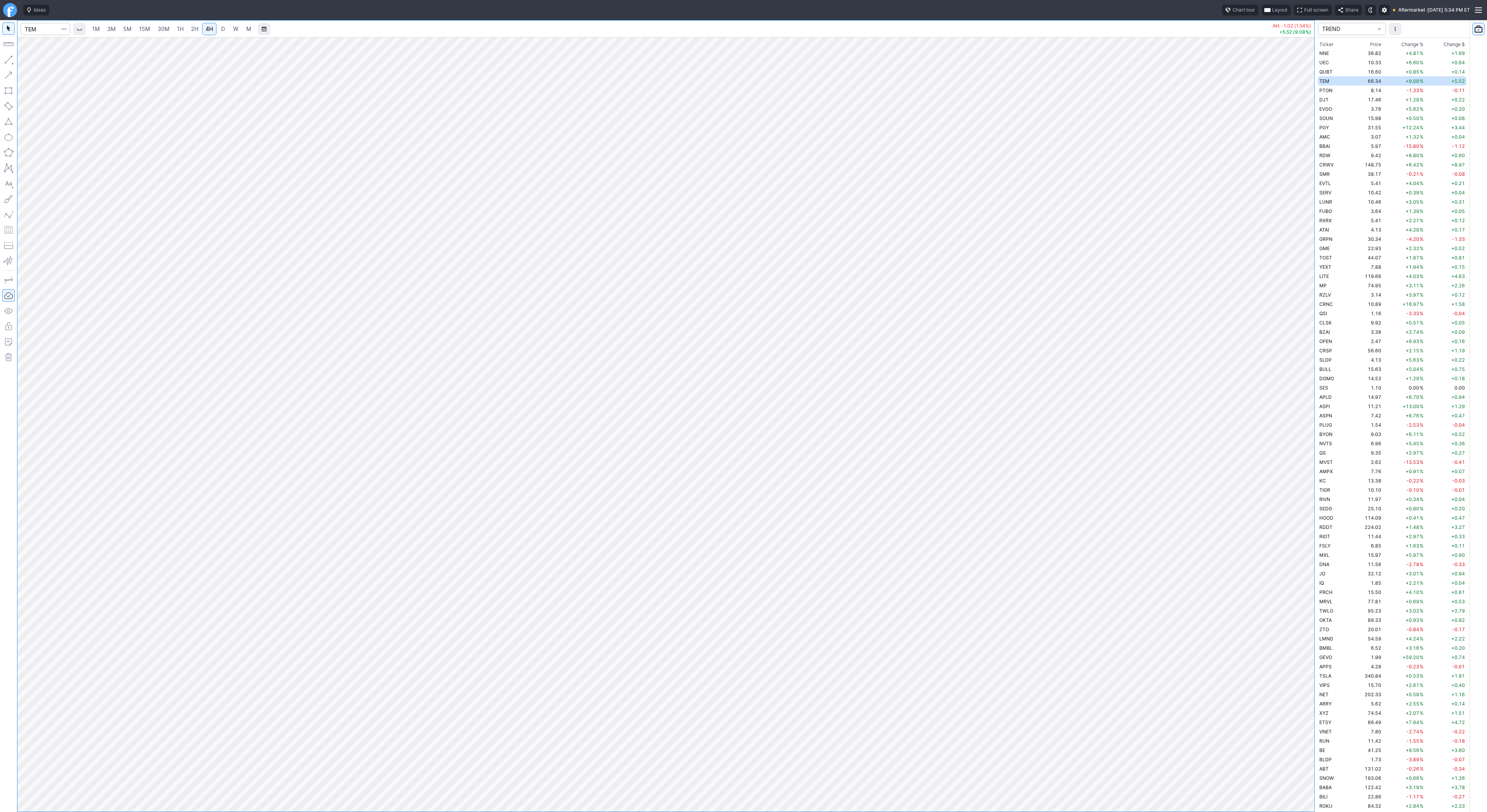
click at [1294, 503] on div at bounding box center [666, 424] width 1297 height 774
click at [9, 61] on button "button" at bounding box center [8, 59] width 12 height 12
click at [221, 28] on span "D" at bounding box center [223, 28] width 4 height 6
click at [1270, 413] on div at bounding box center [666, 424] width 1297 height 774
drag, startPoint x: 1307, startPoint y: 280, endPoint x: 1313, endPoint y: 340, distance: 60.3
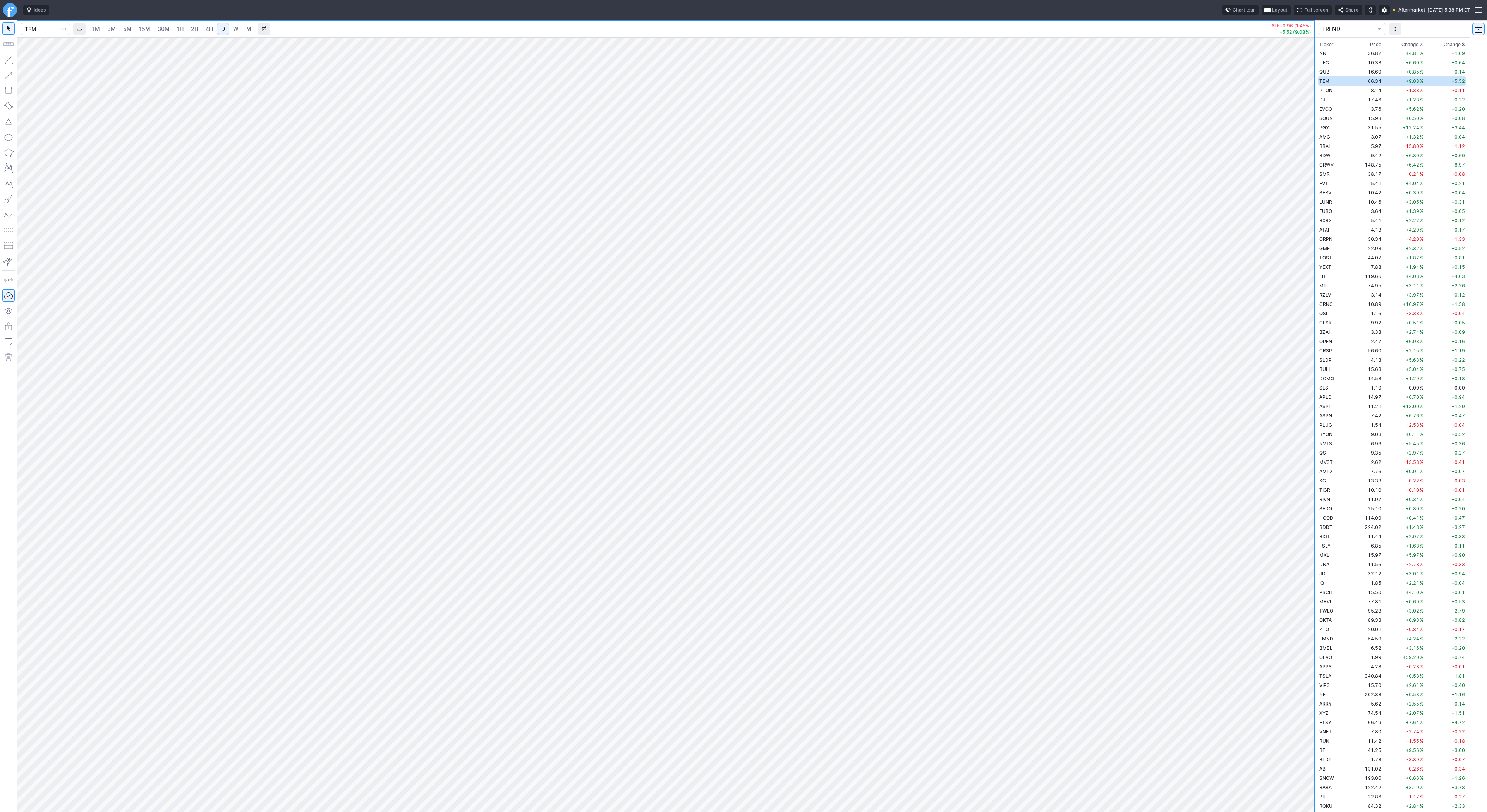
click at [1316, 345] on div "1M 3M 5M 15M 30M 1H 2H 4H D W M AH: -0.96 (1.45%) +5.52 (9.08%) TREND Ticker Pr…" at bounding box center [744, 416] width 1487 height 792
drag, startPoint x: 1300, startPoint y: 295, endPoint x: 1298, endPoint y: 313, distance: 18.1
click at [1298, 313] on div at bounding box center [1306, 422] width 16 height 755
drag, startPoint x: 9, startPoint y: 61, endPoint x: 9, endPoint y: 65, distance: 4.0
click at [9, 61] on button "button" at bounding box center [8, 59] width 12 height 12
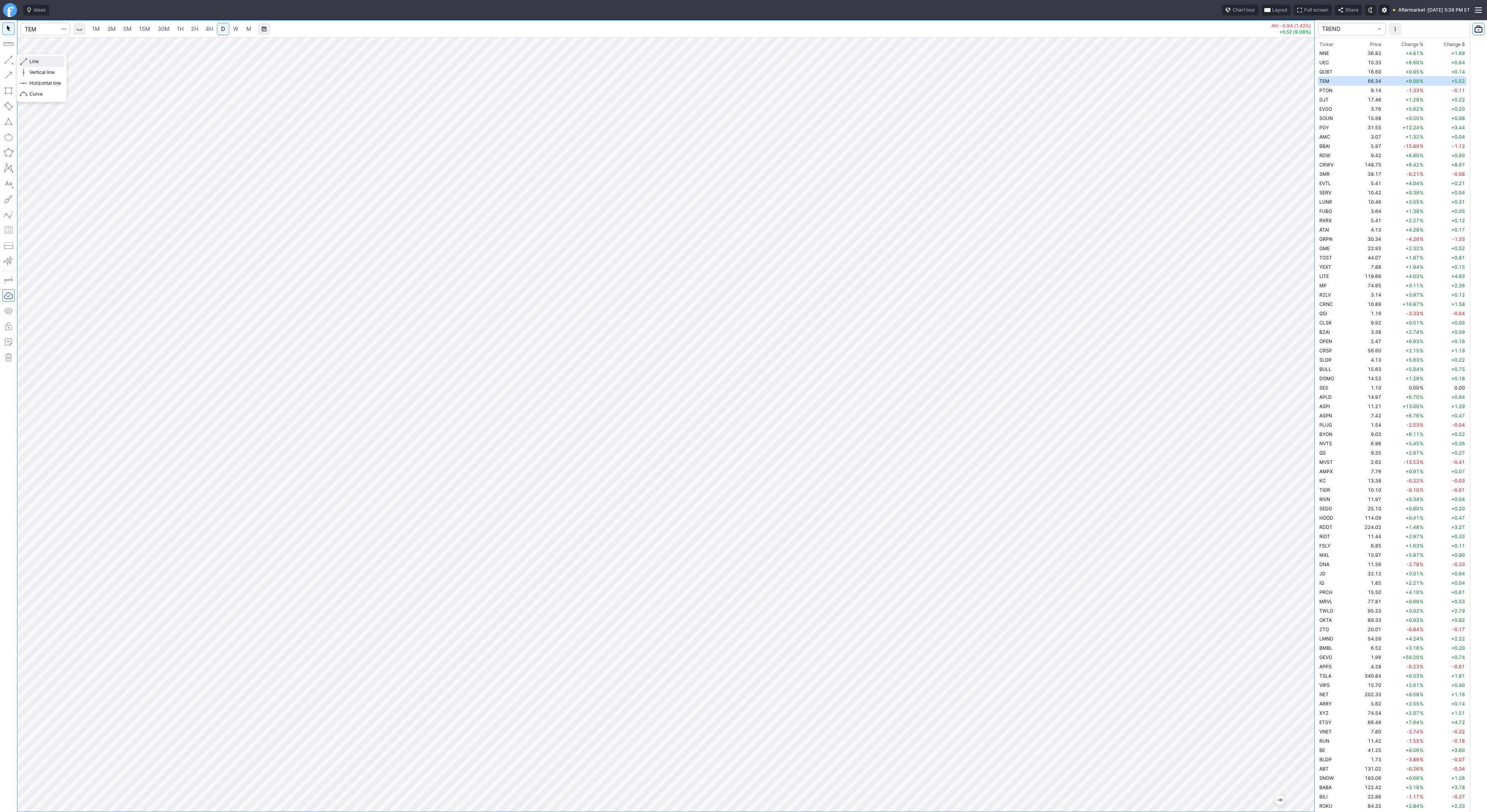
click at [25, 59] on span "button" at bounding box center [25, 61] width 5 height 11
click at [36, 59] on span "Line" at bounding box center [45, 61] width 31 height 8
click at [42, 32] on input "Search" at bounding box center [46, 29] width 50 height 12
type input "pony"
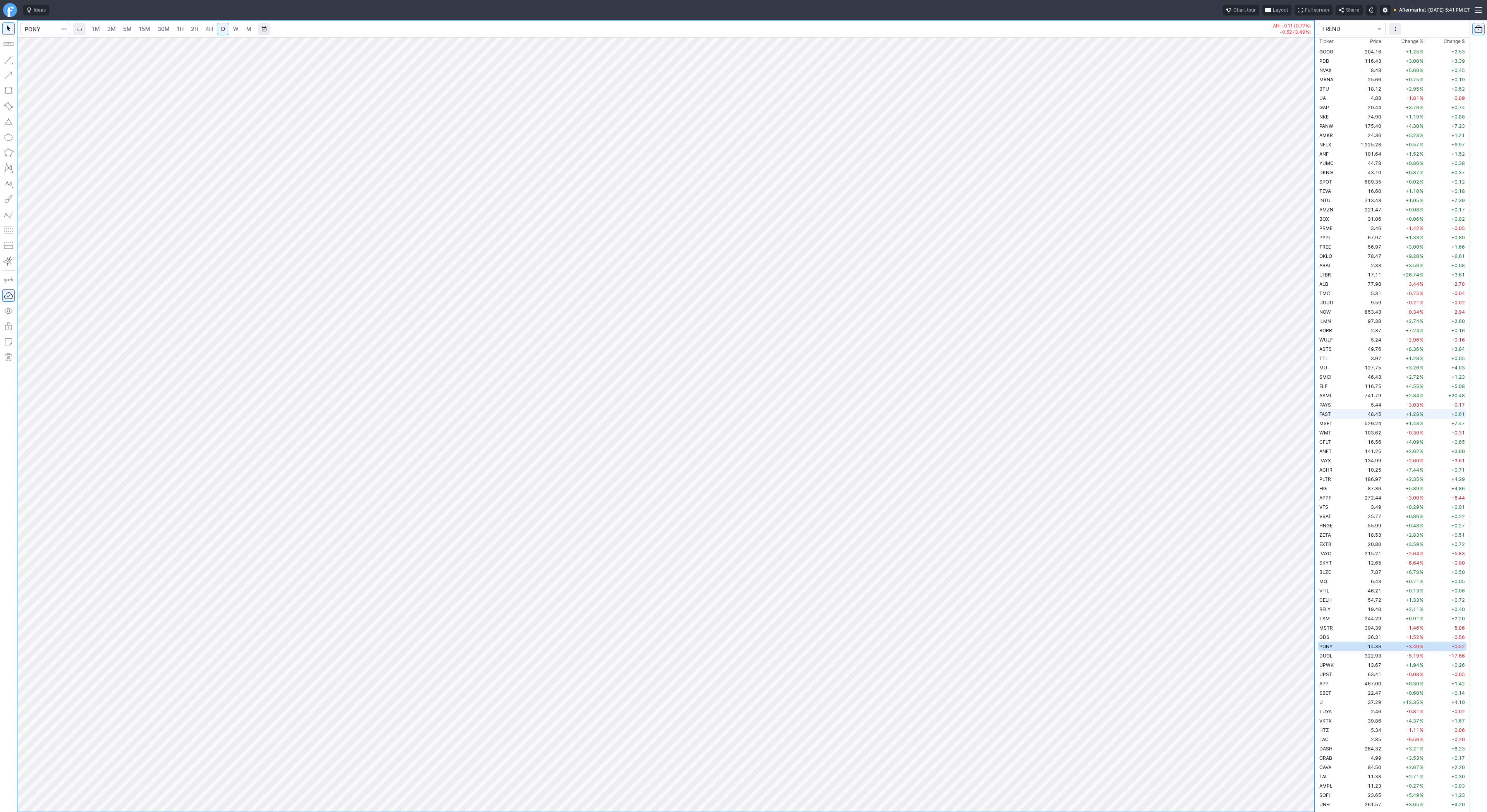
drag, startPoint x: 1307, startPoint y: 199, endPoint x: 1336, endPoint y: 409, distance: 212.0
click at [1336, 409] on div "1M 3M 5M 15M 30M 1H 2H 4H D W M AH: -0.11 (0.77%) -0.52 (3.49%) TREND Ticker Pr…" at bounding box center [744, 416] width 1487 height 792
click at [1292, 432] on div at bounding box center [666, 424] width 1297 height 774
click at [8, 61] on button "button" at bounding box center [8, 59] width 12 height 12
click at [28, 59] on div "Line Vertical line Horizontal line Curve" at bounding box center [42, 78] width 51 height 49
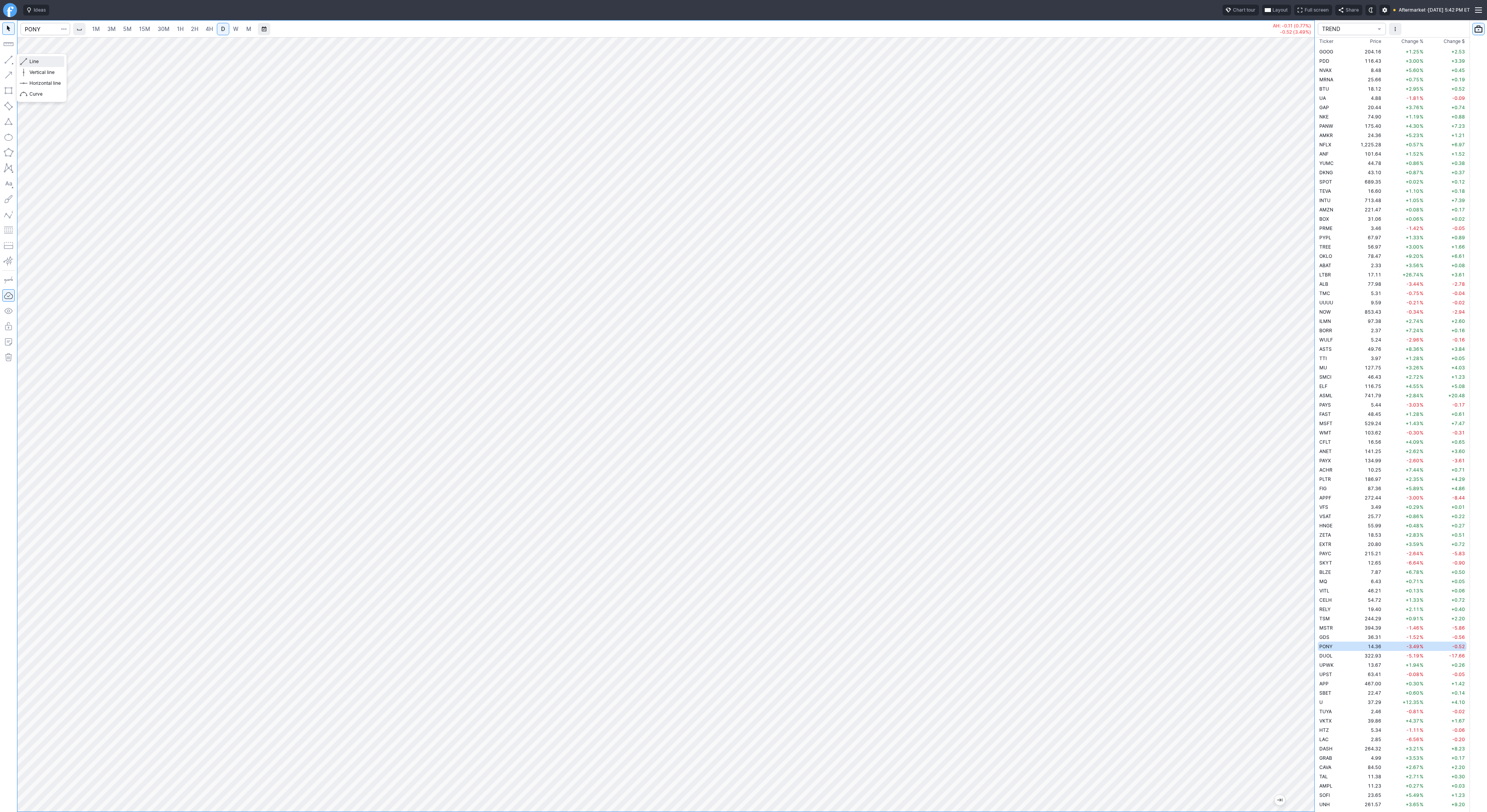
click at [36, 60] on span "Line" at bounding box center [45, 61] width 31 height 8
click at [55, 60] on span "Line" at bounding box center [45, 61] width 31 height 8
click at [40, 30] on input "Search" at bounding box center [46, 29] width 50 height 12
type input "unh"
click at [239, 30] on link "W" at bounding box center [236, 29] width 12 height 12
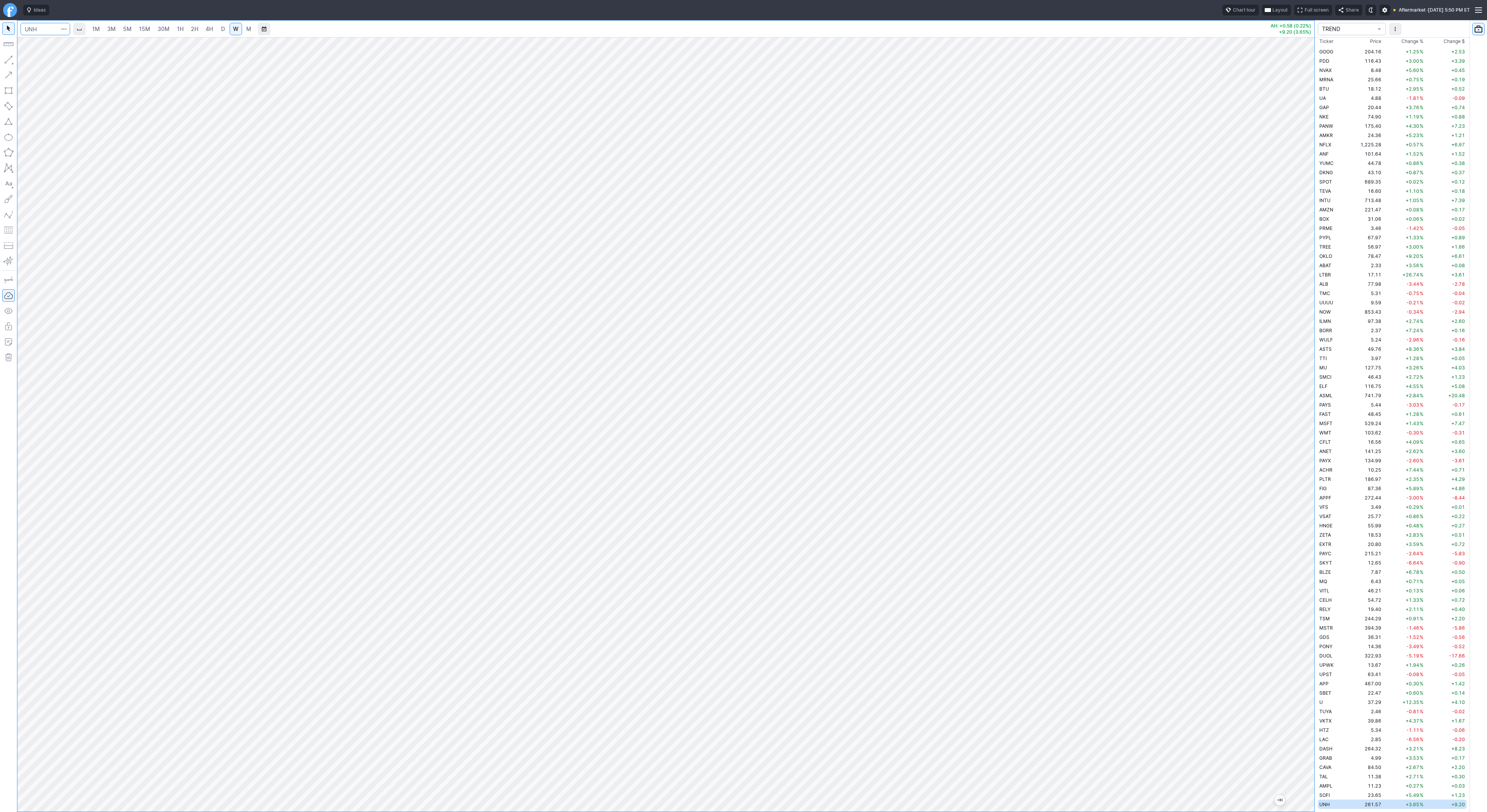
click at [43, 25] on input "Search" at bounding box center [46, 29] width 50 height 12
click at [44, 28] on input "Search" at bounding box center [46, 29] width 50 height 12
type input "tlry"
click at [222, 29] on span "D" at bounding box center [223, 28] width 4 height 6
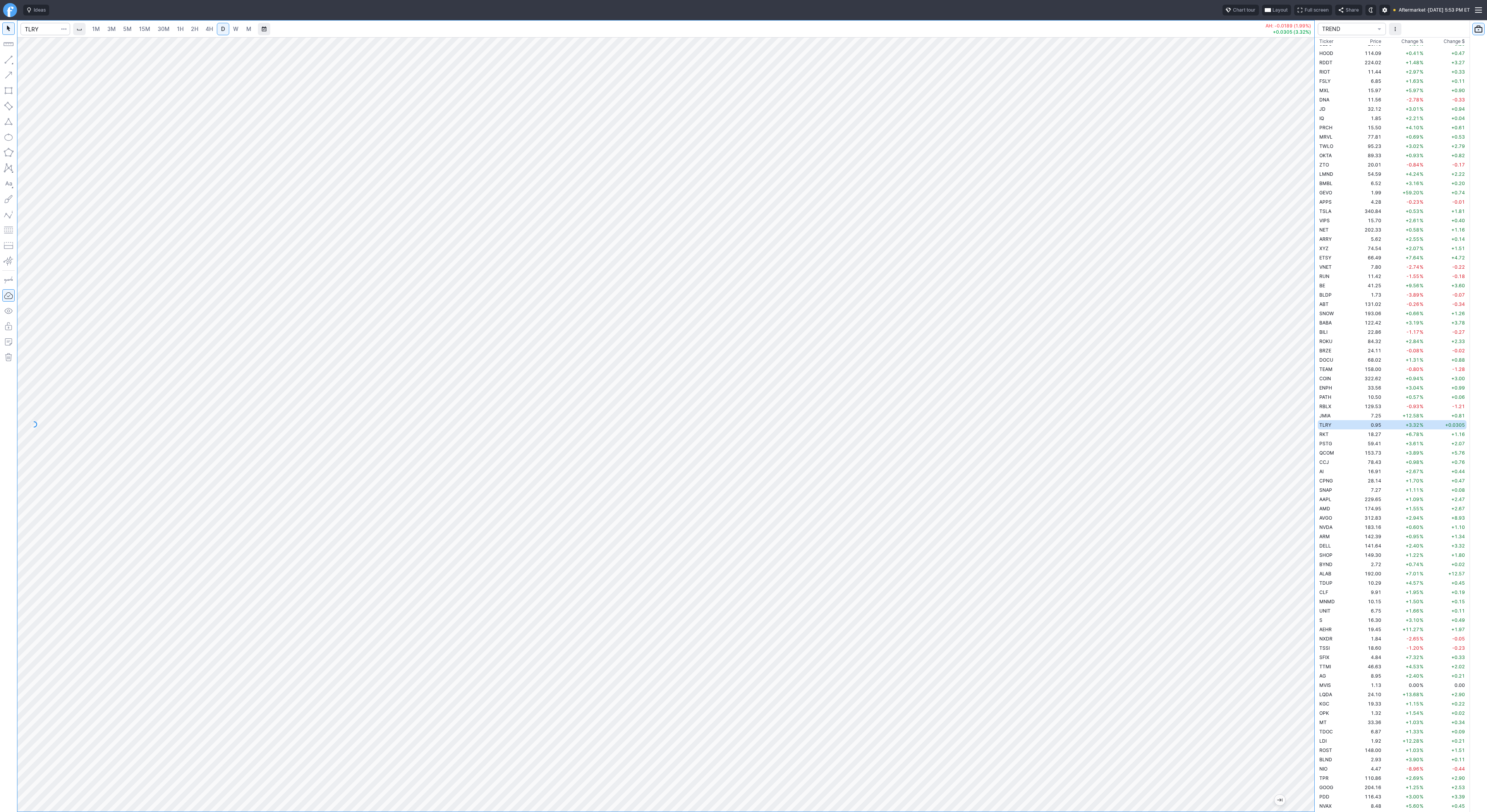
click at [114, 28] on span "3M" at bounding box center [111, 28] width 9 height 6
click at [154, 31] on link "30M" at bounding box center [163, 29] width 19 height 12
click at [27, 61] on span "button" at bounding box center [25, 61] width 5 height 11
click at [29, 62] on span "Line" at bounding box center [45, 61] width 31 height 8
click at [7, 59] on button "button" at bounding box center [8, 59] width 12 height 12
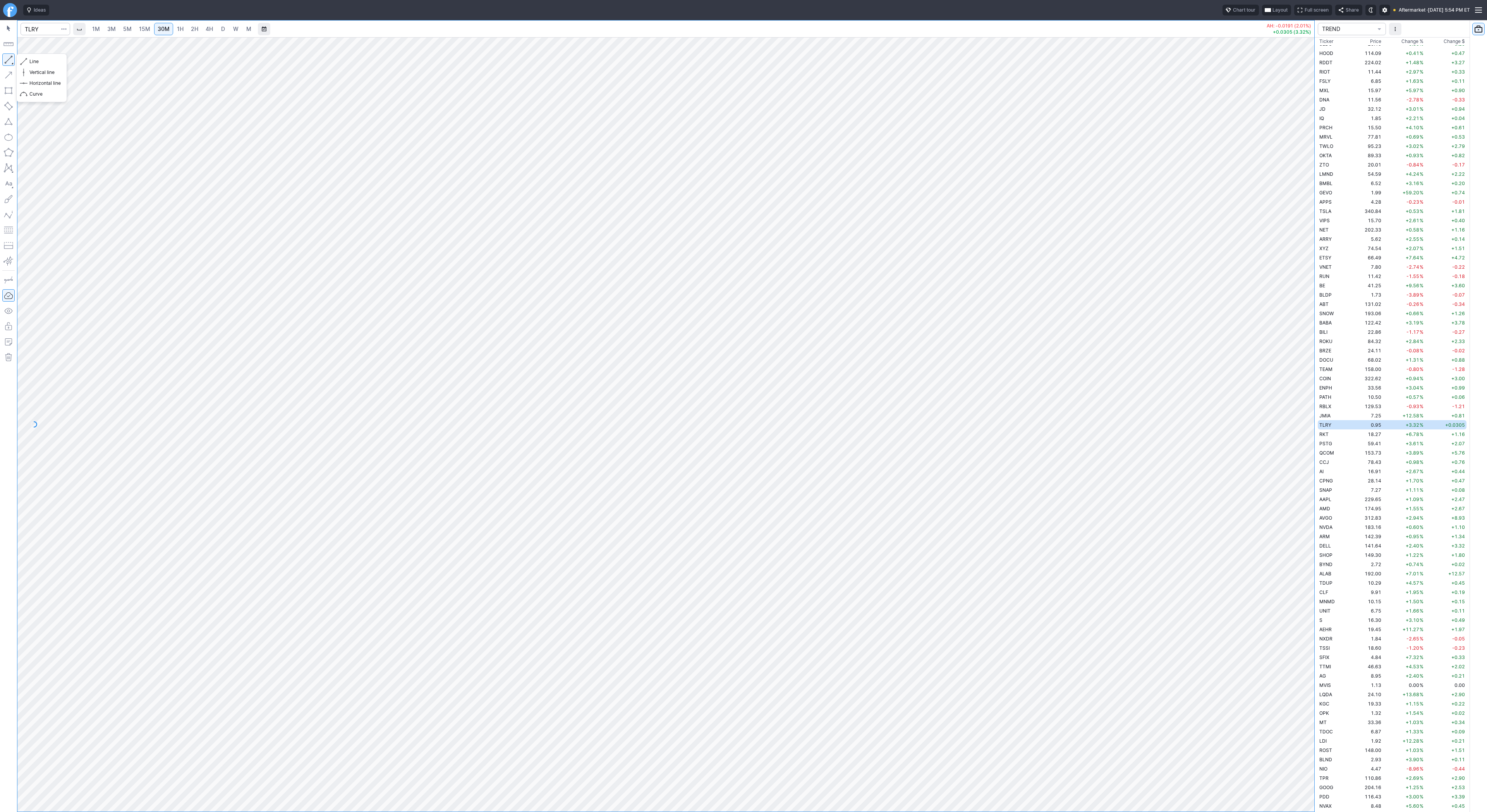
click at [3, 61] on button "button" at bounding box center [8, 59] width 12 height 12
drag, startPoint x: 7, startPoint y: 59, endPoint x: 8, endPoint y: 63, distance: 4.1
click at [7, 61] on button "button" at bounding box center [8, 59] width 12 height 12
click at [45, 29] on input "Search" at bounding box center [46, 29] width 50 height 12
type input "pony"
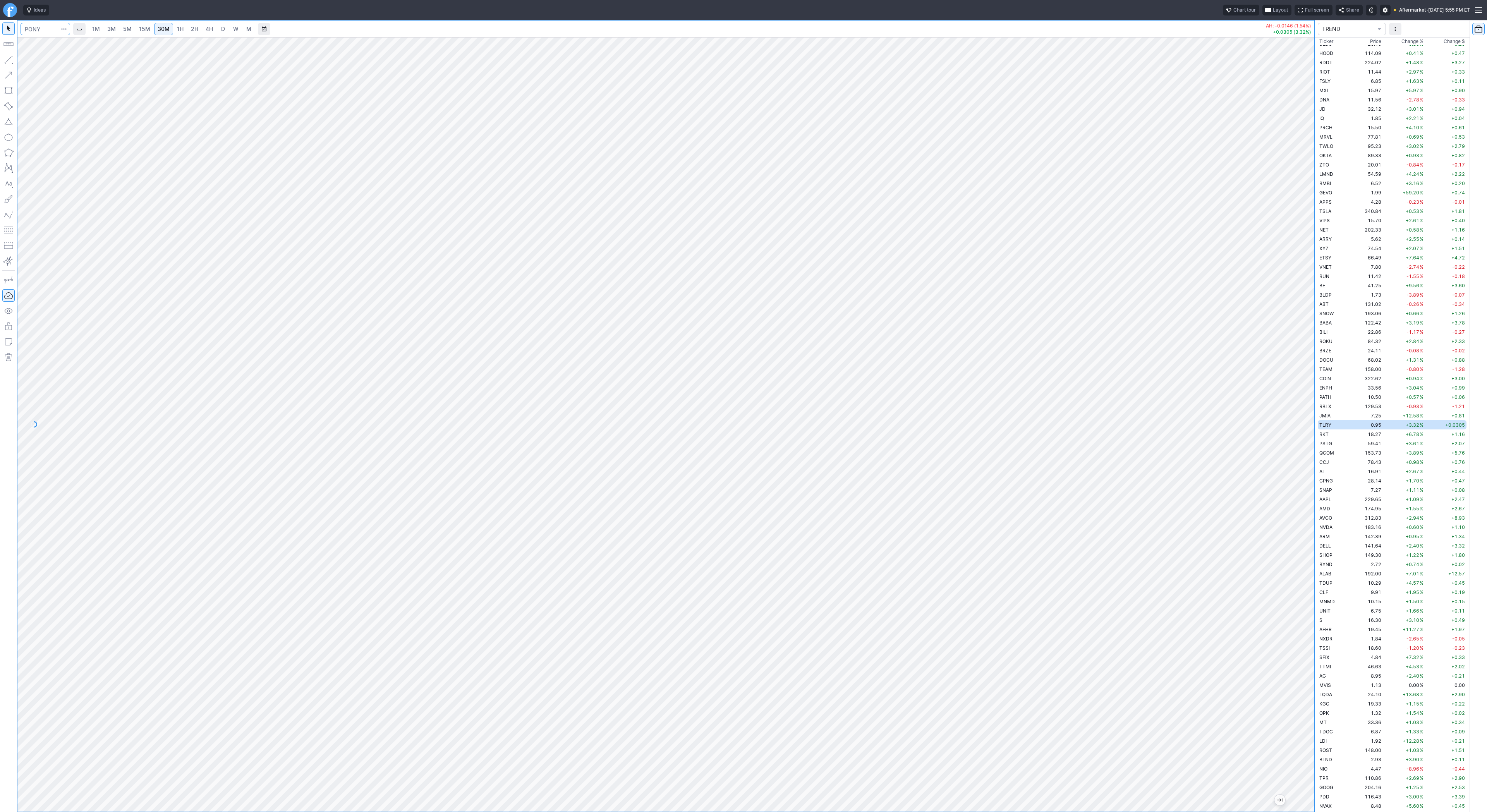
scroll to position [1200, 0]
click at [212, 28] on link "4H" at bounding box center [209, 29] width 14 height 12
click at [222, 29] on span "D" at bounding box center [223, 28] width 4 height 6
drag, startPoint x: 1311, startPoint y: 253, endPoint x: 1301, endPoint y: 403, distance: 150.3
click at [1310, 417] on div at bounding box center [1306, 422] width 16 height 755
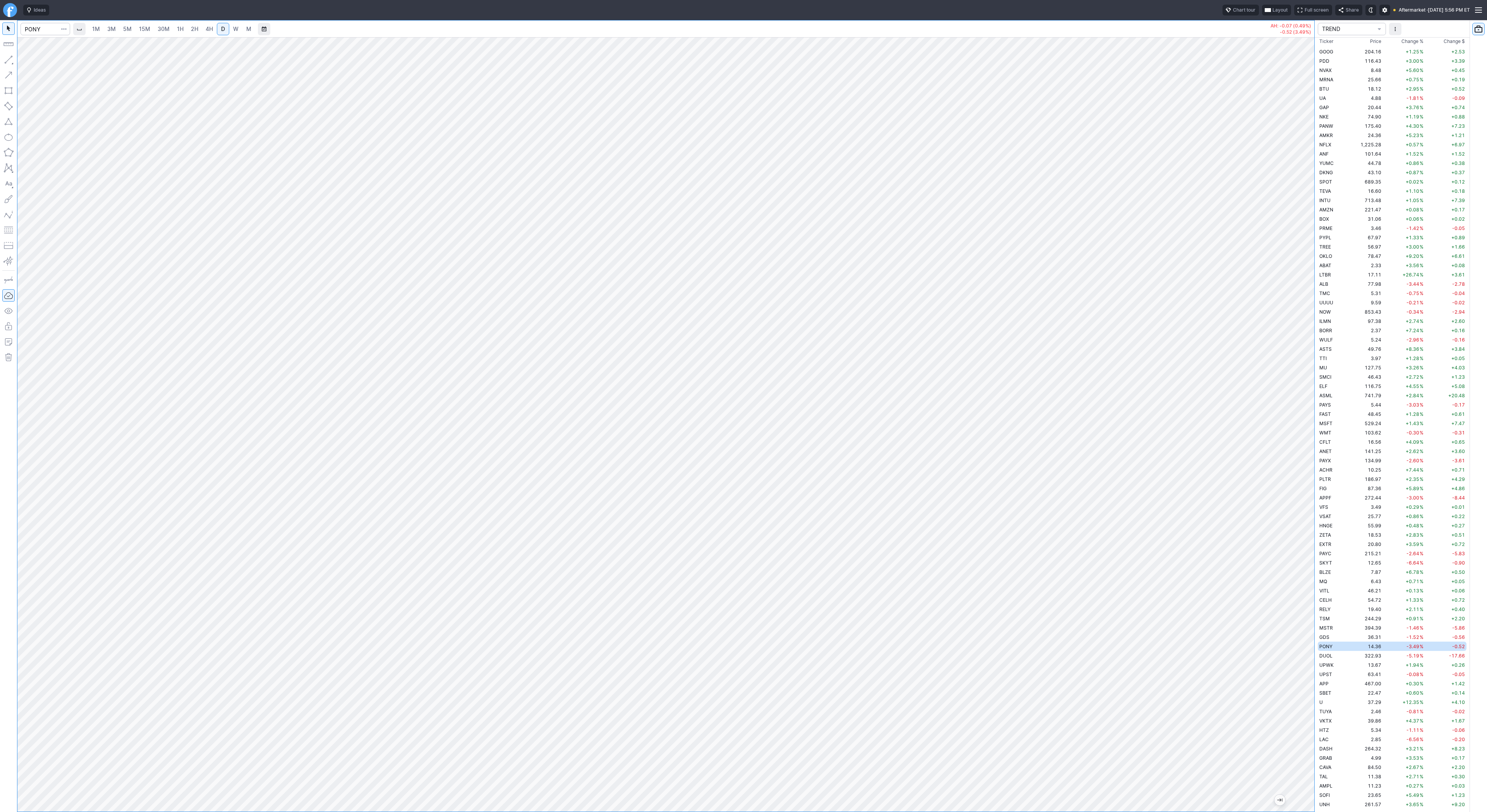
click at [1294, 514] on div at bounding box center [666, 424] width 1297 height 774
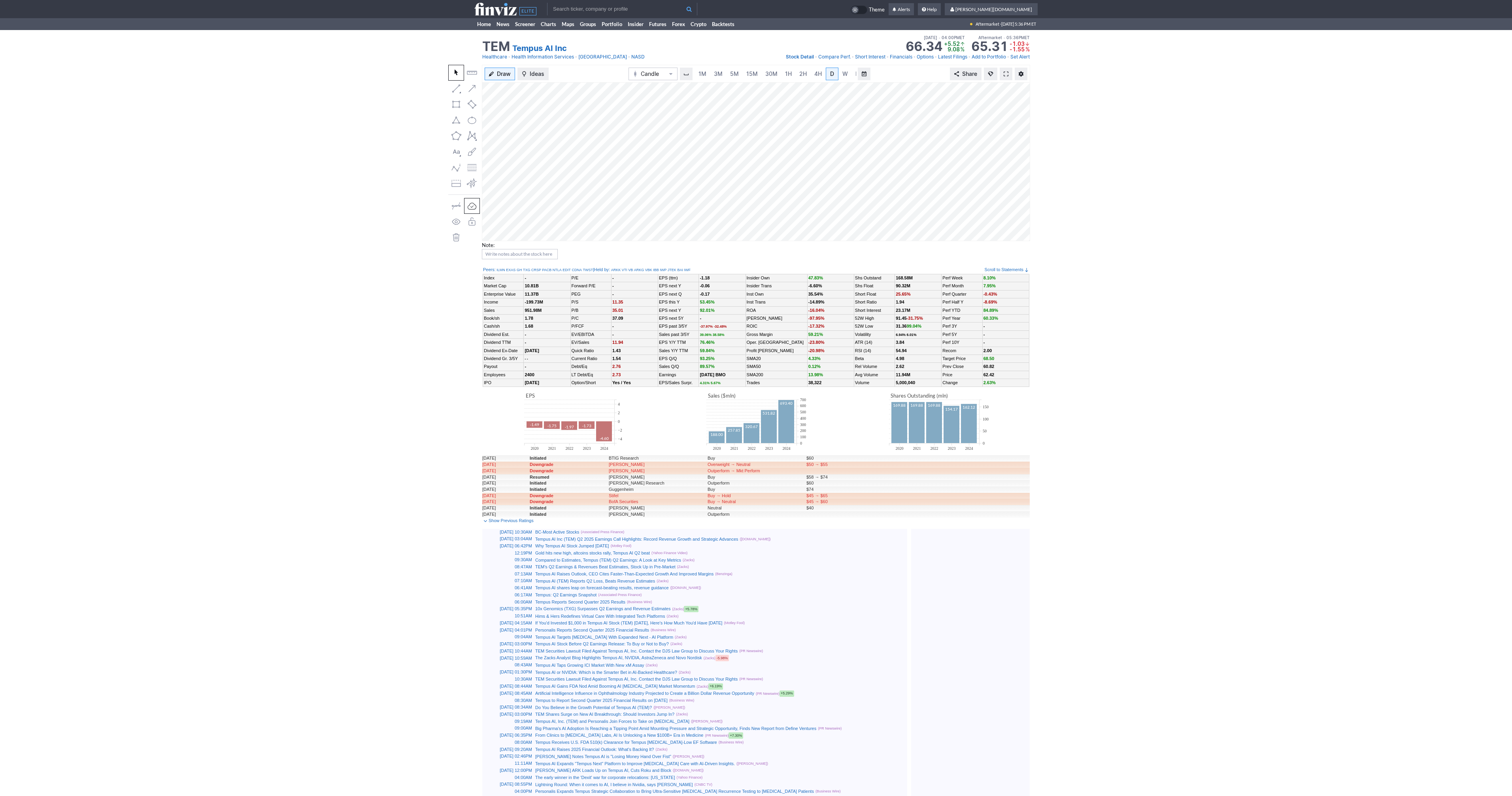
scroll to position [0, 8]
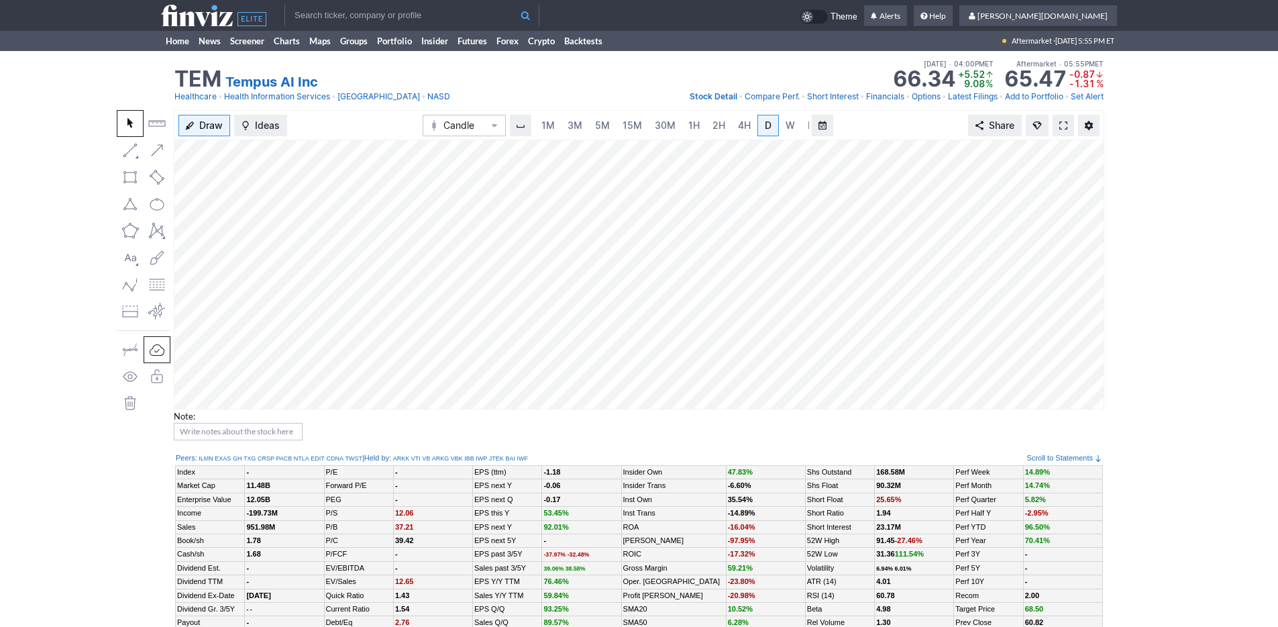
scroll to position [0, 13]
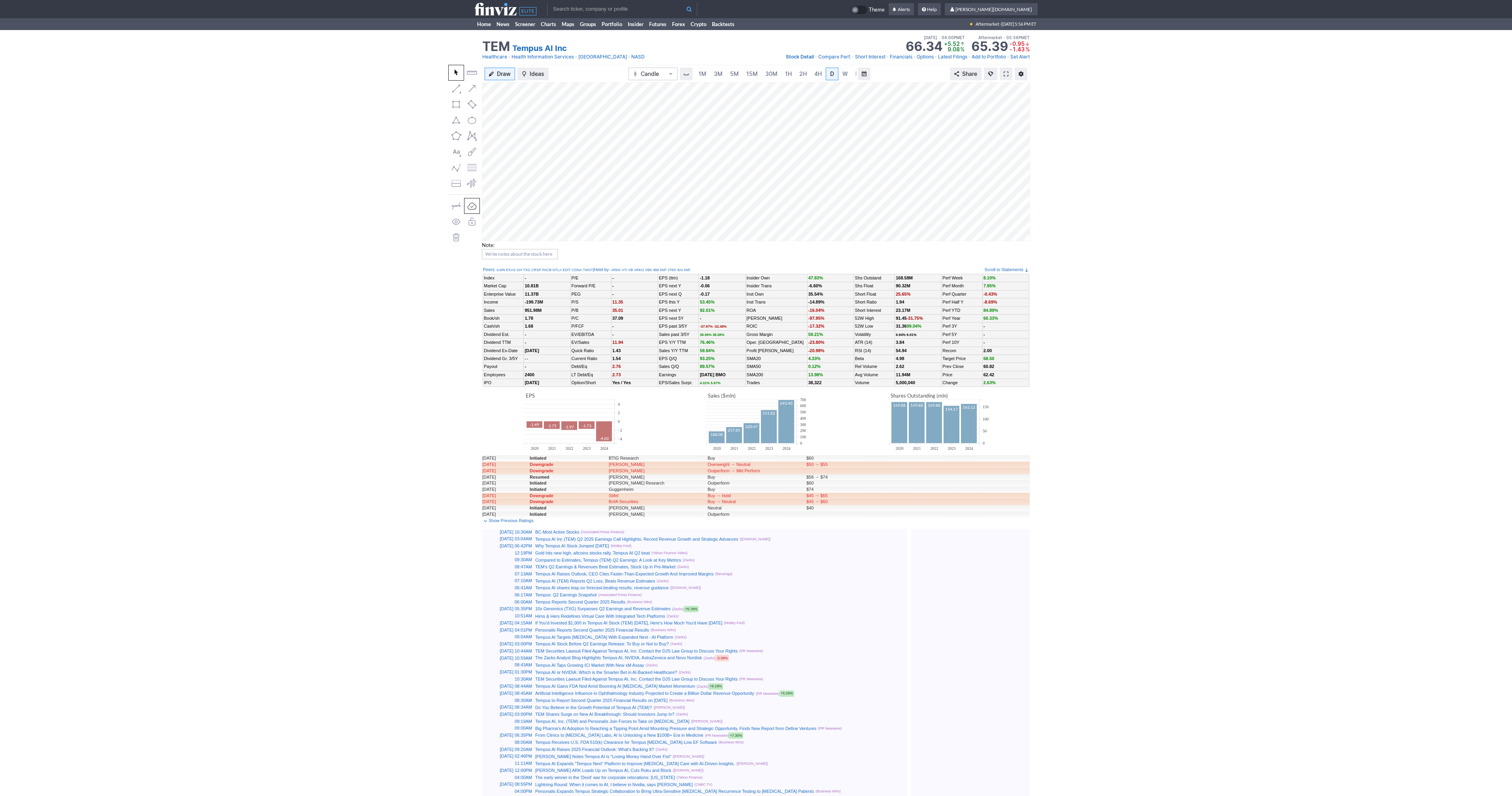
scroll to position [0, 8]
